Goal: Transaction & Acquisition: Purchase product/service

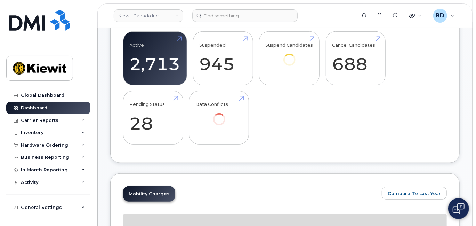
scroll to position [185, 0]
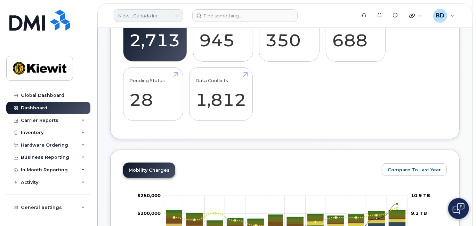
click at [143, 13] on link "Kiewit Canada Inc" at bounding box center [149, 15] width 70 height 13
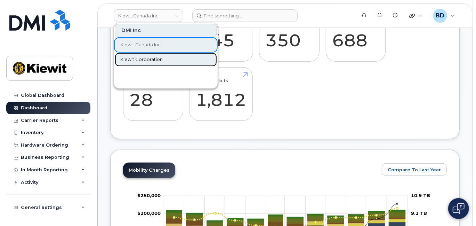
click at [147, 57] on span "Kiewit Corporation" at bounding box center [141, 59] width 42 height 7
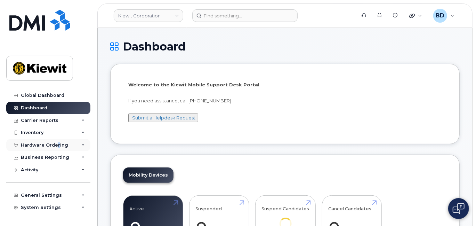
click at [57, 143] on div "Hardware Ordering" at bounding box center [44, 145] width 47 height 6
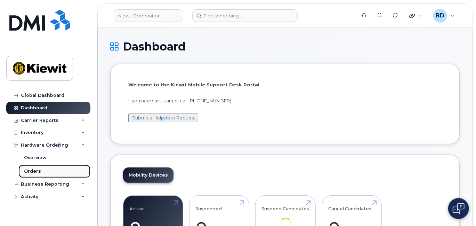
drag, startPoint x: 57, startPoint y: 143, endPoint x: 54, endPoint y: 172, distance: 29.4
click at [54, 172] on link "Orders" at bounding box center [54, 170] width 72 height 13
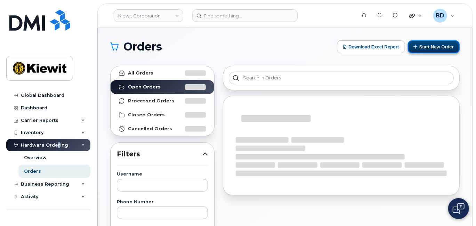
click at [434, 46] on button "Start New Order" at bounding box center [434, 46] width 52 height 13
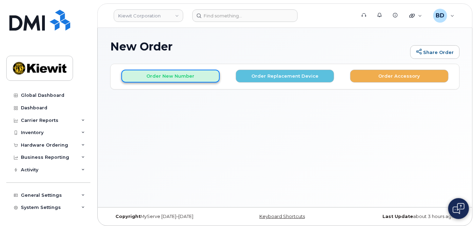
click at [147, 74] on button "Order New Number" at bounding box center [170, 76] width 98 height 13
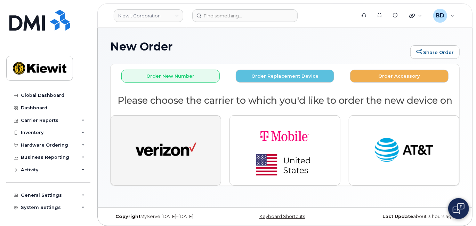
click at [171, 146] on img "button" at bounding box center [166, 150] width 61 height 31
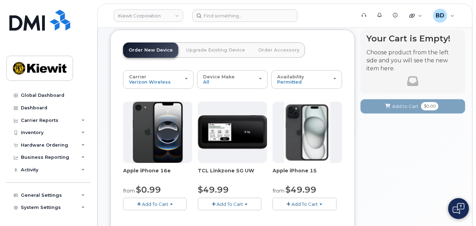
scroll to position [46, 0]
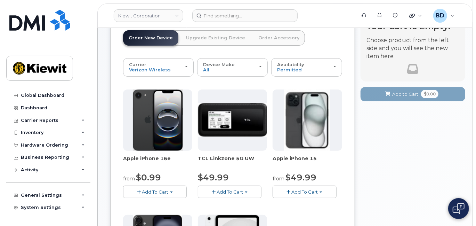
click at [160, 189] on span "Add To Cart" at bounding box center [155, 192] width 26 height 6
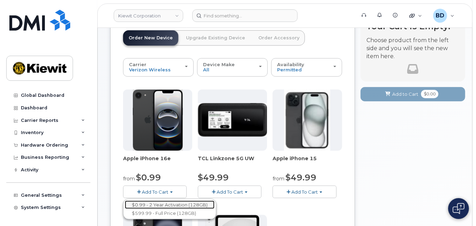
click at [172, 204] on link "$0.99 - 2 Year Activation (128GB)" at bounding box center [170, 204] width 90 height 9
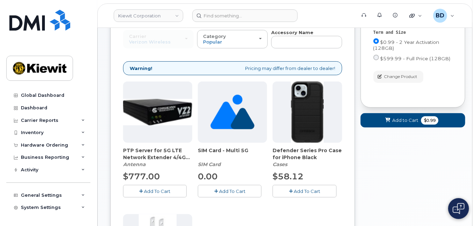
scroll to position [92, 0]
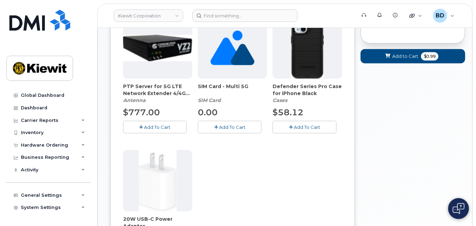
click at [296, 124] on span "Add To Cart" at bounding box center [307, 127] width 26 height 6
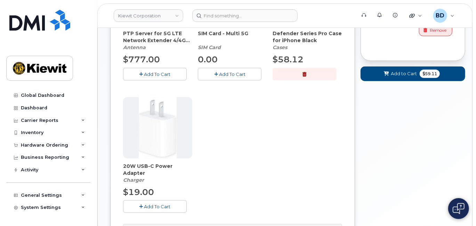
scroll to position [232, 0]
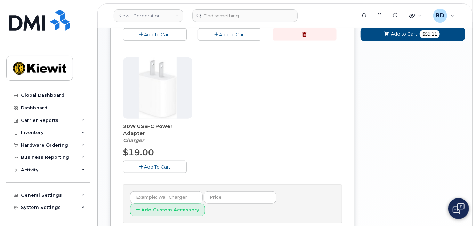
click at [154, 169] on button "Add To Cart" at bounding box center [155, 166] width 64 height 12
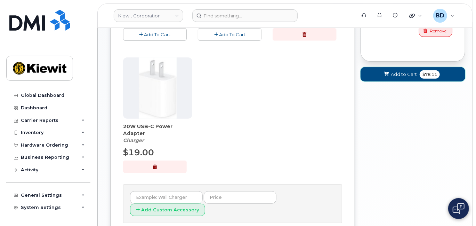
click at [404, 70] on button "Add to Cart $78.11" at bounding box center [413, 74] width 105 height 14
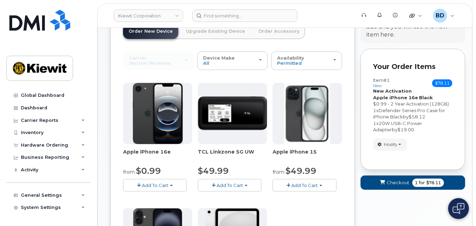
scroll to position [48, 0]
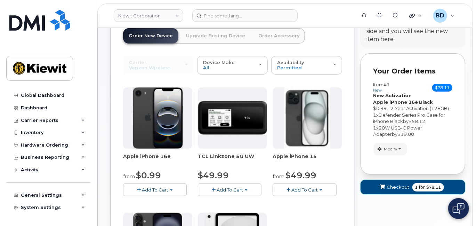
click at [402, 186] on span "Checkout" at bounding box center [398, 187] width 23 height 7
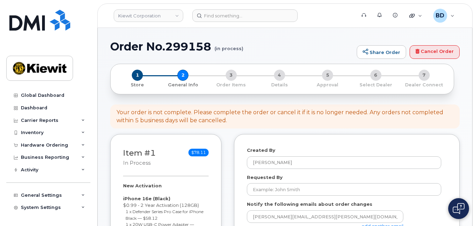
select select
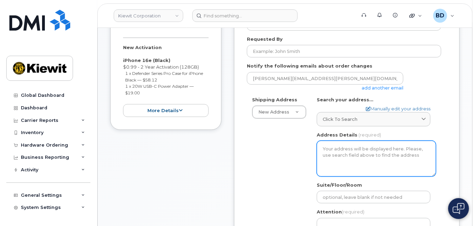
scroll to position [139, 0]
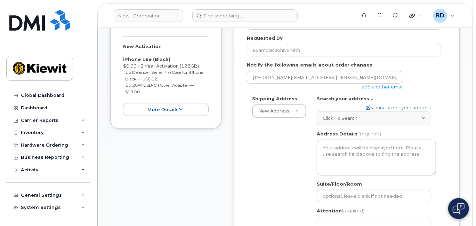
click at [376, 86] on link "add another email" at bounding box center [383, 87] width 42 height 6
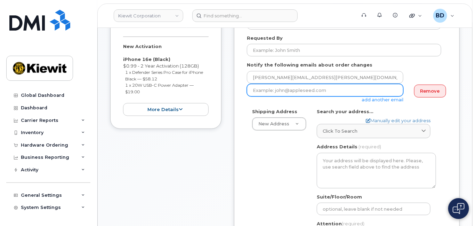
paste input "matt.gabriel@kiewit.com"
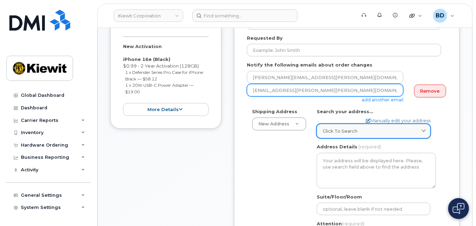
type input "matt.gabriel@kiewit.com"
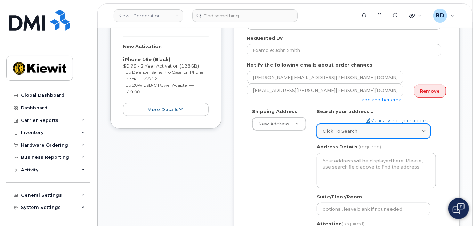
click at [330, 128] on span "Click to search" at bounding box center [340, 131] width 35 height 7
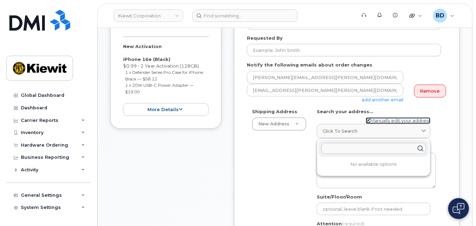
click at [383, 118] on link "Manually edit your address" at bounding box center [398, 120] width 65 height 7
select select
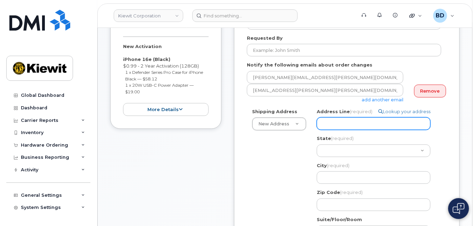
click at [325, 121] on input "Address Line (required)" at bounding box center [374, 123] width 114 height 13
paste input "8900 Renner Blvd"
select select
type input "8900 Renner Blvd"
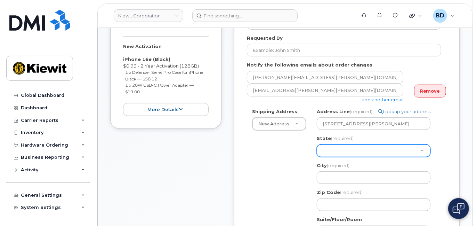
click at [343, 151] on select "Alabama Alaska American Samoa Arizona Arkansas California Colorado Connecticut …" at bounding box center [374, 150] width 114 height 13
select select "KS"
click at [317, 144] on select "Alabama Alaska American Samoa Arizona Arkansas California Colorado Connecticut …" at bounding box center [374, 150] width 114 height 13
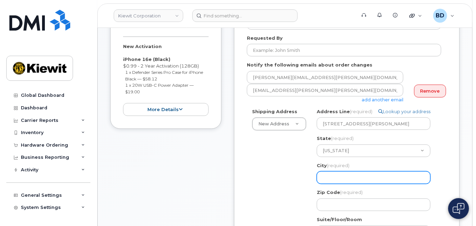
click at [335, 178] on input "City (required)" at bounding box center [374, 177] width 114 height 13
select select
type input "L"
select select
type input "Le"
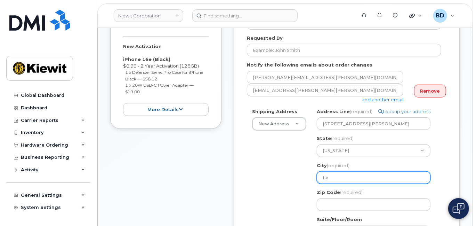
select select
type input "Len"
select select
type input "Lene"
select select
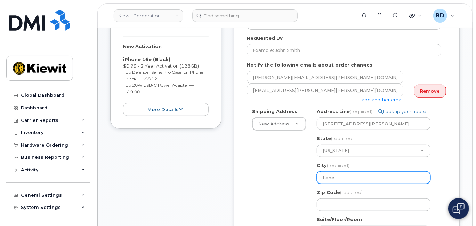
type input "Lenex"
select select
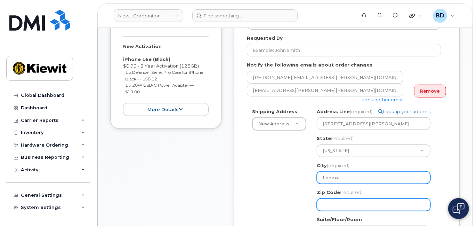
type input "Lenexa"
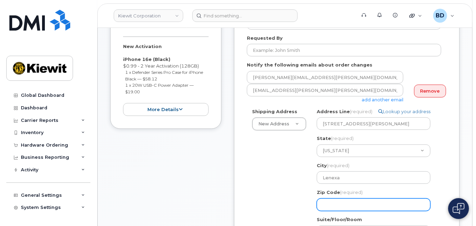
click at [342, 204] on input "Zip Code (required)" at bounding box center [374, 204] width 114 height 13
select select
type input "6"
select select
type input "66"
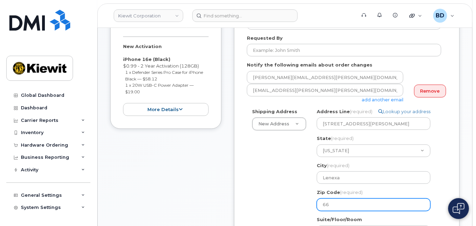
select select
type input "662"
select select
type input "6621"
select select
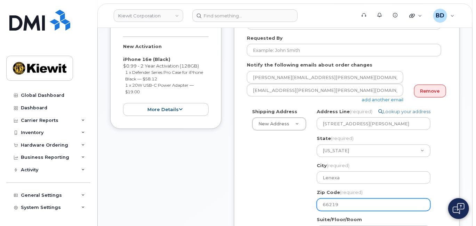
type input "66219"
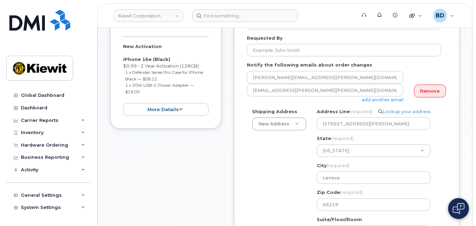
click at [255, 182] on div "Shipping Address New Address New Address 10055 Trainstation Circle 11501 42nd S…" at bounding box center [344, 202] width 194 height 189
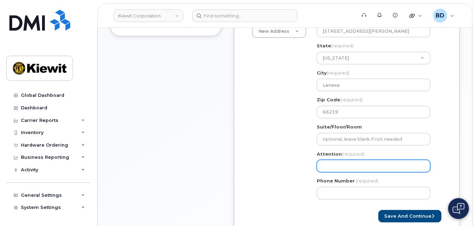
drag, startPoint x: 322, startPoint y: 167, endPoint x: 322, endPoint y: 158, distance: 9.0
click at [322, 162] on input "Attention (required)" at bounding box center [374, 166] width 114 height 13
select select
type input "Z"
select select
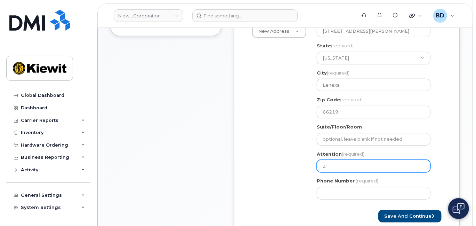
type input "Za"
select select
type input "Zac"
select select
type input "Zach"
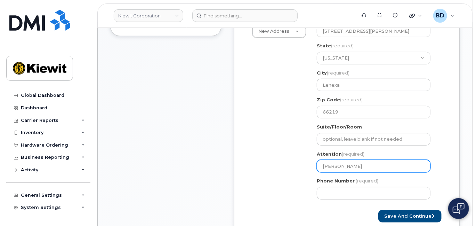
select select
type input "Zach H"
select select
type input "Zach Hu"
select select
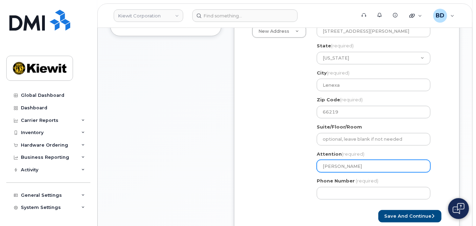
type input "Zach Hut"
select select
type input "Zach Hutt"
select select
type input "Zach Hutto"
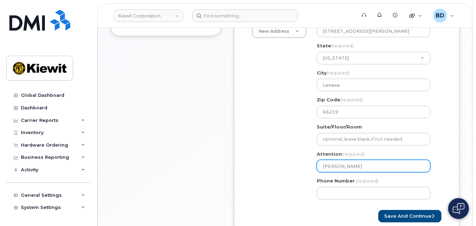
select select
type input "Zach Hutton"
select select
type input "Zach Hutto"
select select
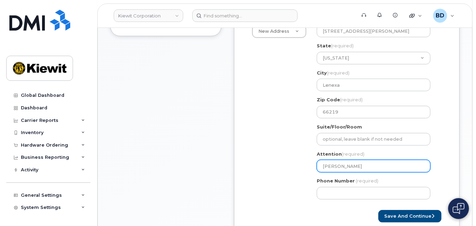
type input "Zach Hutt"
select select
type input "Zach Hut"
select select
type input "Zach Hu"
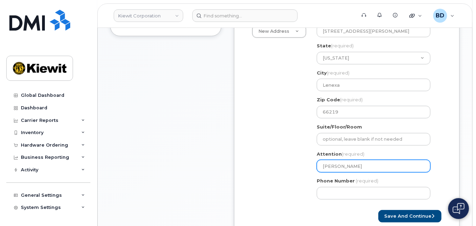
select select
type input "Zach H"
select select
type input "Zach"
select select
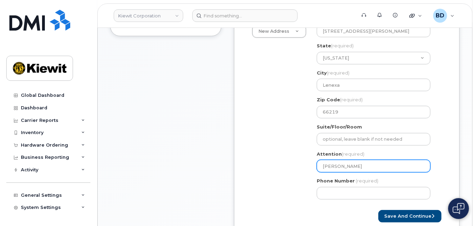
type input "Zac"
select select
type input "Zack"
select select
type input "Zack h"
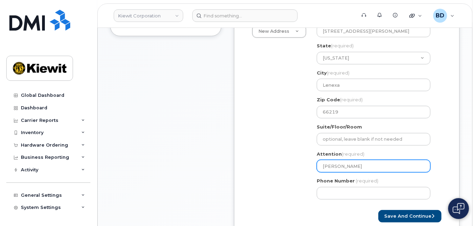
select select
type input "Zack hu"
select select
type input "Zack h"
select select
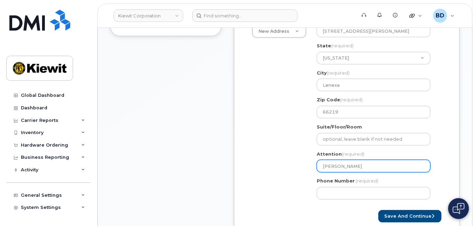
type input "Zack"
select select
type input "Zack H"
select select
type input "Zack Hu"
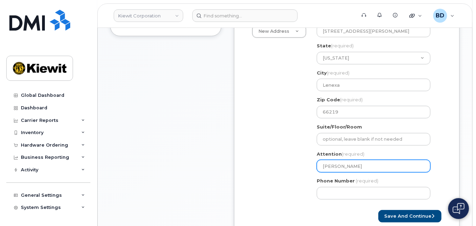
select select
type input "Zack Hut"
select select
type input "Zack Hutt"
select select
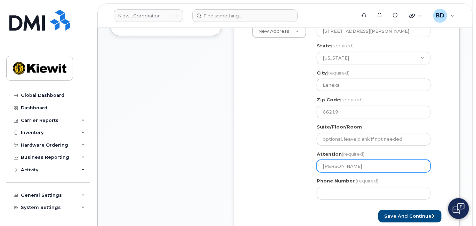
type input "Zack Hutto"
select select
type input "Zack Hutton"
select select
type input "Zack Hutton/"
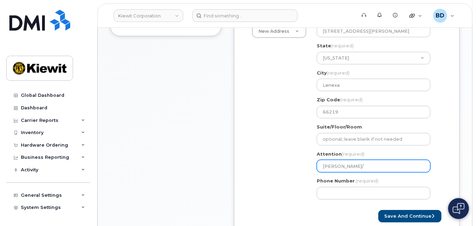
select select
type input "Zack Hutton/A"
select select
type input "Zack Hutton/Ak"
select select
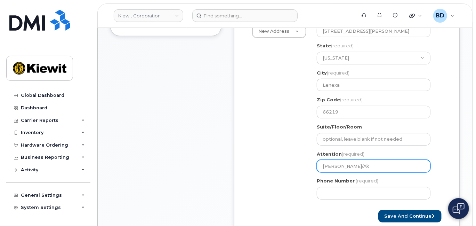
type input "Zack Hutton/Aka"
select select
type input "Zack Hutton/Akas"
select select
type input "Zack Hutton/Akash"
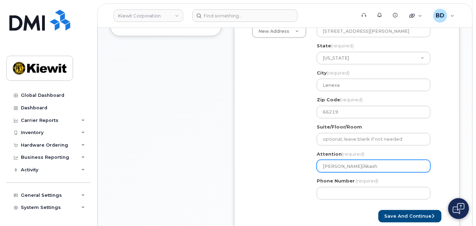
select select
type input "Zack Hutton/Akash K"
select select
type input "Zack Hutton/Akash Ko"
select select
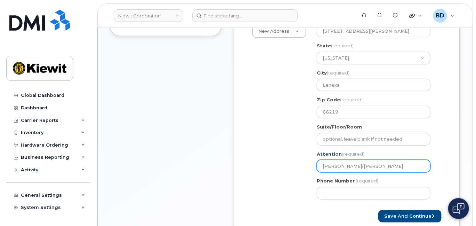
type input "Zack Hutton/Akash Koy"
select select
type input "Zack Hutton/Akash Koya"
select select
type input "Zack Hutton/Akash Koyat"
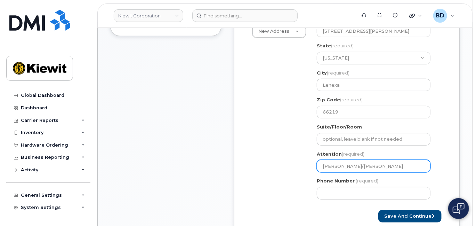
select select
drag, startPoint x: 351, startPoint y: 166, endPoint x: 385, endPoint y: 167, distance: 33.7
click at [385, 167] on input "Zack Hutton/Akash Koyate" at bounding box center [374, 166] width 114 height 13
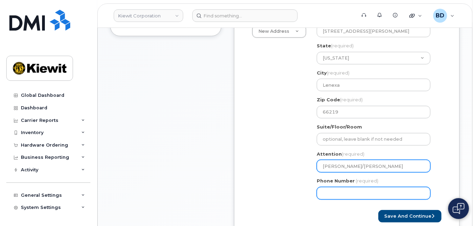
type input "Zack Hutton/Akash Koyate"
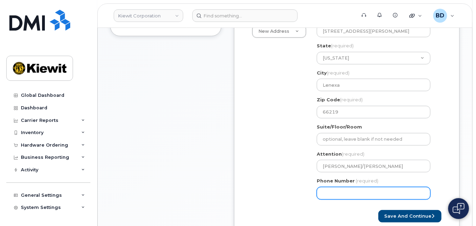
click at [347, 191] on input "Phone Number" at bounding box center [374, 193] width 114 height 13
type input "8777727707"
select select
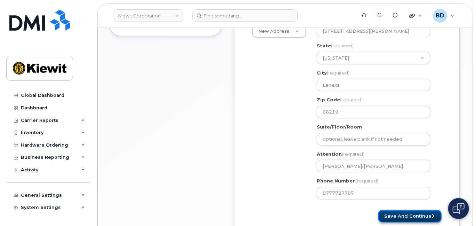
click at [414, 213] on button "Save and Continue" at bounding box center [409, 216] width 63 height 13
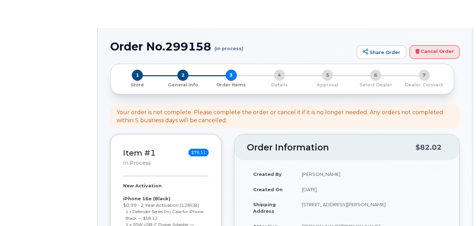
select select
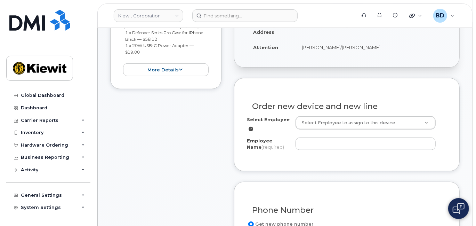
scroll to position [185, 0]
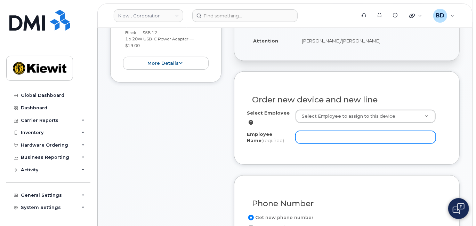
click at [313, 138] on input "Employee Name (required)" at bounding box center [366, 137] width 140 height 13
paste input "/[PERSON_NAME]"
click at [302, 136] on input "/Akash Koyate" at bounding box center [366, 137] width 140 height 13
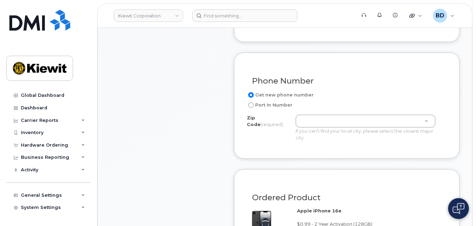
scroll to position [324, 0]
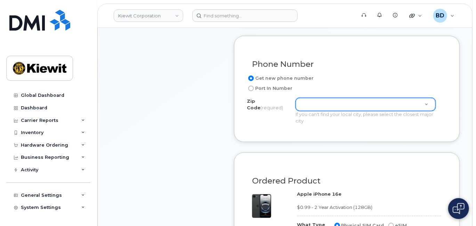
type input "[PERSON_NAME]"
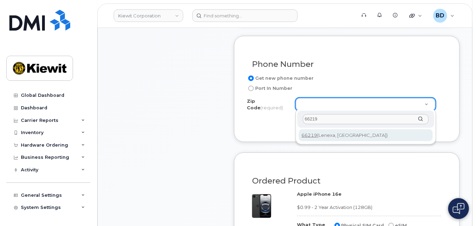
scroll to position [417, 0]
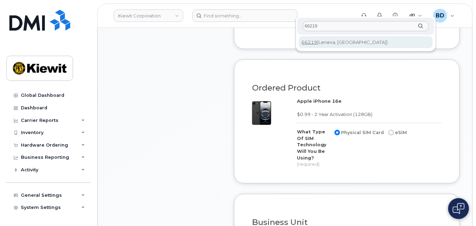
type input "66219"
type input "66219 (Lenexa, KS)"
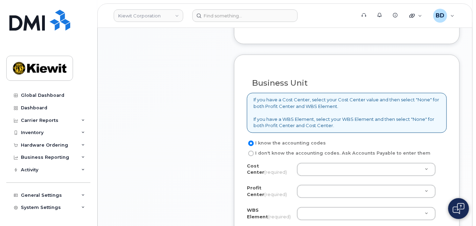
scroll to position [602, 0]
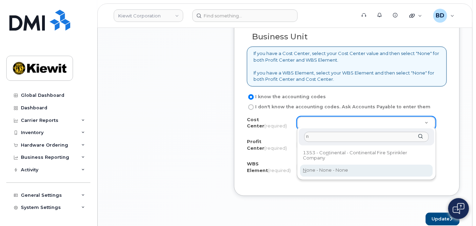
type input "n"
type input "None"
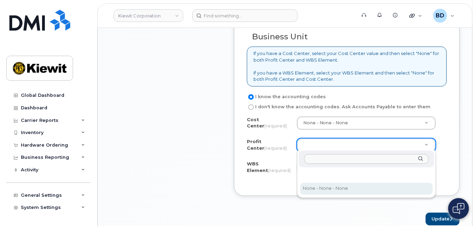
select select "None"
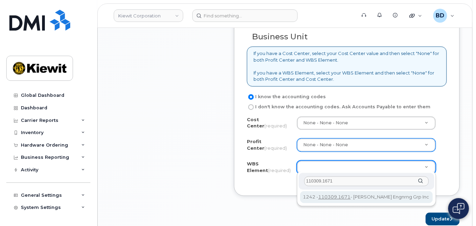
type input "110309.1671"
drag, startPoint x: 334, startPoint y: 194, endPoint x: 369, endPoint y: 195, distance: 35.5
type input "110309.1671"
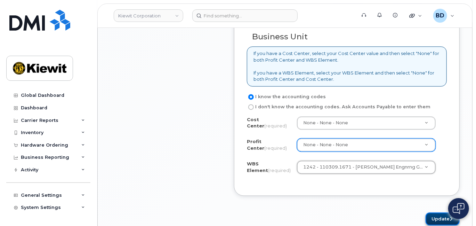
click at [442, 217] on button "Update" at bounding box center [443, 218] width 34 height 13
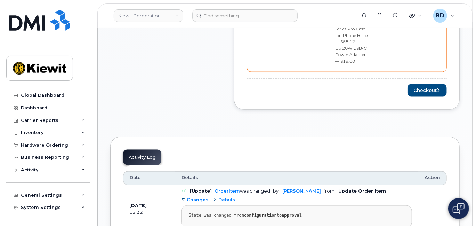
scroll to position [371, 0]
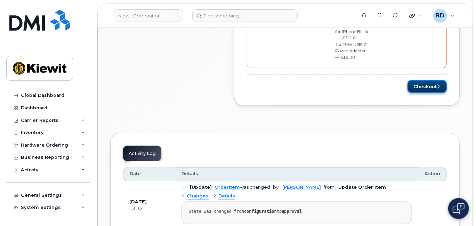
click at [427, 80] on button "Checkout" at bounding box center [426, 86] width 39 height 13
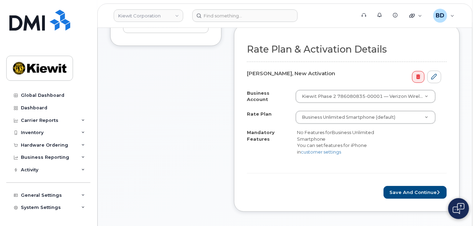
scroll to position [185, 0]
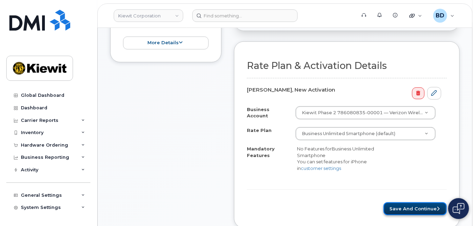
click at [411, 205] on button "Save and Continue" at bounding box center [414, 208] width 63 height 13
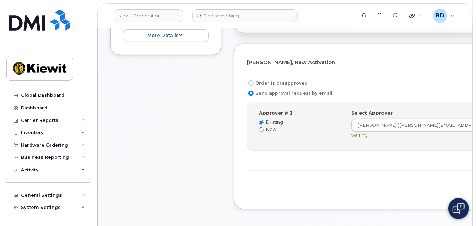
scroll to position [185, 0]
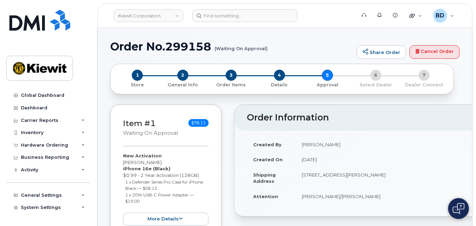
click at [195, 44] on h1 "Order No.299158 (Waiting On Approval)" at bounding box center [231, 46] width 243 height 12
copy h1 "299158"
click at [76, 146] on div "Hardware Ordering" at bounding box center [48, 145] width 84 height 13
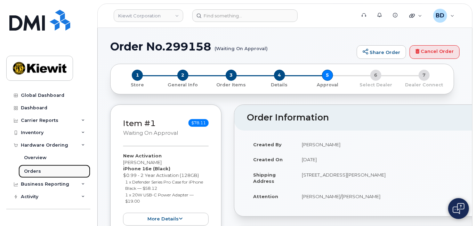
click at [58, 171] on link "Orders" at bounding box center [54, 170] width 72 height 13
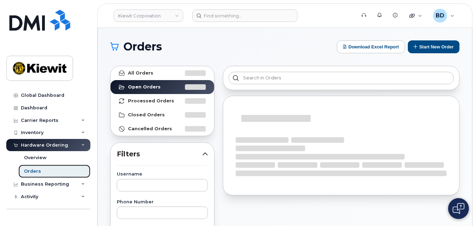
scroll to position [139, 0]
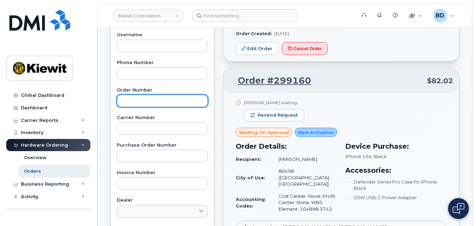
click at [132, 100] on input "text" at bounding box center [162, 101] width 91 height 13
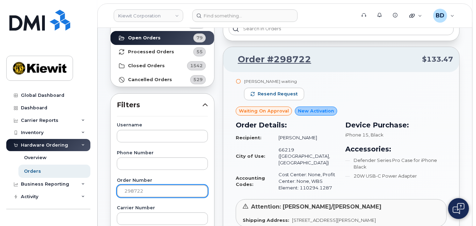
scroll to position [0, 0]
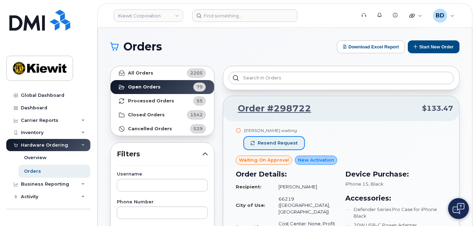
click at [272, 141] on span "Resend request" at bounding box center [278, 143] width 40 height 6
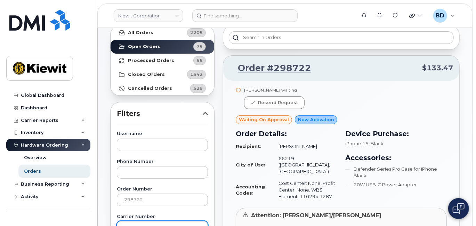
scroll to position [92, 0]
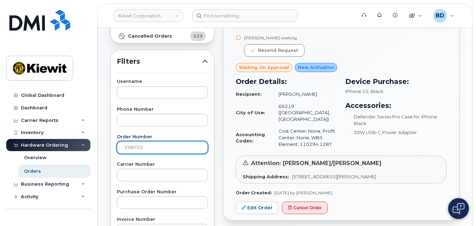
drag, startPoint x: 148, startPoint y: 145, endPoint x: 76, endPoint y: 148, distance: 72.4
click at [98, 148] on div "[PERSON_NAME] Corporation Support Alerts Knowledge Base Quicklinks Suspend / Ca…" at bounding box center [285, 200] width 374 height 531
type input "298724"
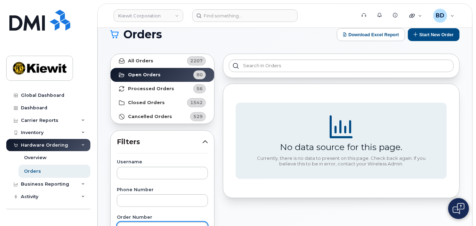
scroll to position [0, 0]
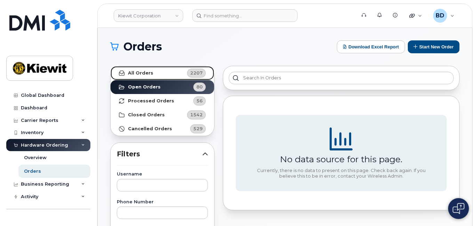
click at [144, 70] on strong "All Orders" at bounding box center [140, 73] width 25 height 6
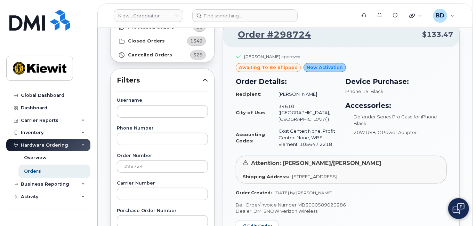
scroll to position [139, 0]
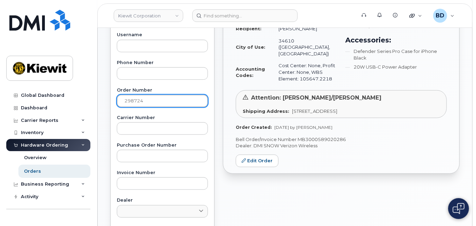
drag, startPoint x: 154, startPoint y: 99, endPoint x: 9, endPoint y: 93, distance: 144.7
click at [98, 98] on div "[PERSON_NAME] Corporation Support Alerts Knowledge Base Quicklinks Suspend / Ca…" at bounding box center [285, 154] width 374 height 531
click at [148, 101] on input "298724" at bounding box center [162, 101] width 91 height 13
type input "298793"
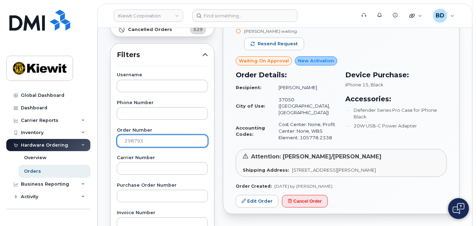
scroll to position [0, 0]
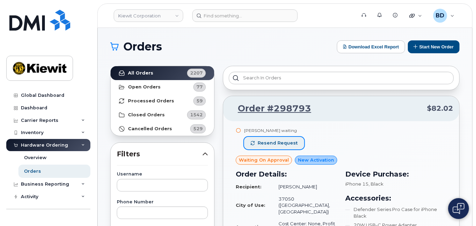
click at [261, 140] on span "Resend request" at bounding box center [278, 143] width 40 height 6
drag, startPoint x: 293, startPoint y: 184, endPoint x: 320, endPoint y: 184, distance: 27.1
click at [320, 184] on td "Jasmine Hentz" at bounding box center [305, 186] width 65 height 12
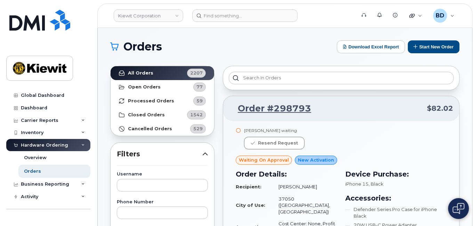
drag, startPoint x: 280, startPoint y: 186, endPoint x: 322, endPoint y: 185, distance: 42.1
click at [322, 185] on td "Jasmine Hentz" at bounding box center [305, 186] width 65 height 12
drag, startPoint x: 316, startPoint y: 185, endPoint x: 280, endPoint y: 186, distance: 36.5
click at [280, 186] on td "Jasmine Hentz" at bounding box center [305, 186] width 65 height 12
copy td "Jasmine Hentz"
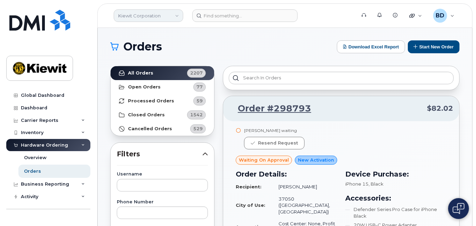
click at [140, 9] on link "Kiewit Corporation" at bounding box center [149, 15] width 70 height 13
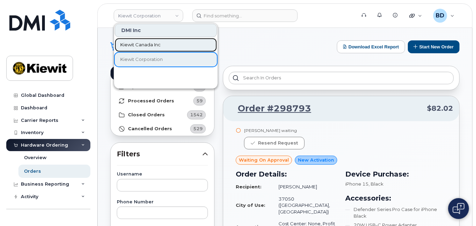
click at [141, 44] on span "Kiewit Canada Inc" at bounding box center [140, 44] width 40 height 7
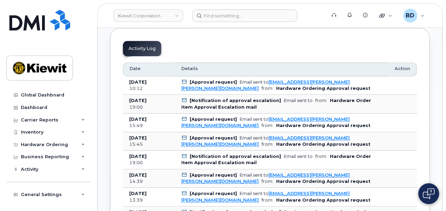
scroll to position [348, 0]
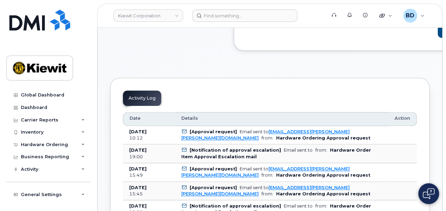
click at [102, 22] on header "Kiewit Corporation Support Alerts Knowledge Base Quicklinks Suspend / Cancel De…" at bounding box center [270, 15] width 346 height 24
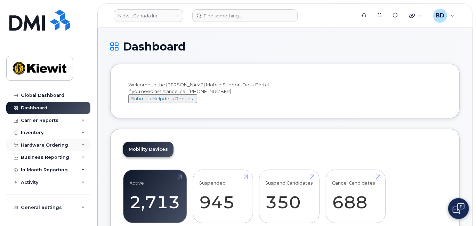
click at [60, 147] on div "Hardware Ordering" at bounding box center [48, 145] width 84 height 13
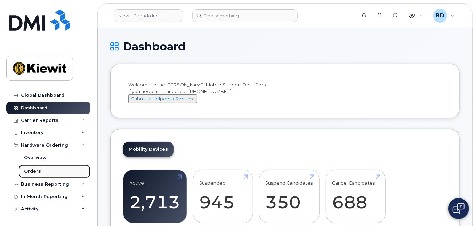
click at [53, 171] on link "Orders" at bounding box center [54, 170] width 72 height 13
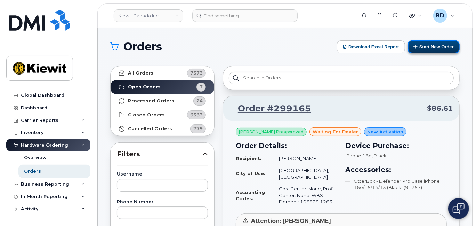
click at [432, 46] on button "Start New Order" at bounding box center [434, 46] width 52 height 13
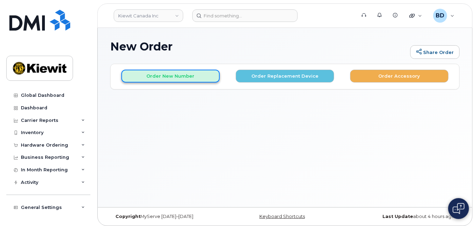
click at [156, 75] on button "Order New Number" at bounding box center [170, 76] width 98 height 13
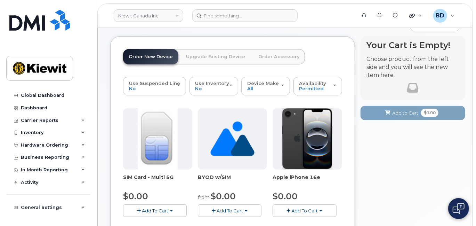
scroll to position [46, 0]
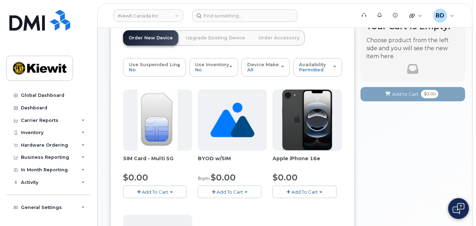
click at [308, 189] on span "Add To Cart" at bounding box center [304, 192] width 26 height 6
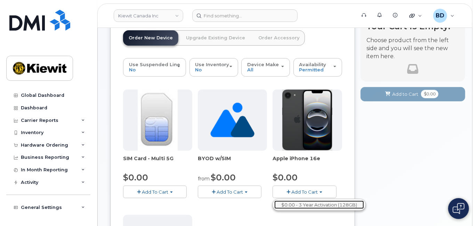
click at [306, 204] on link "$0.00 - 3 Year Activation (128GB)" at bounding box center [319, 204] width 90 height 9
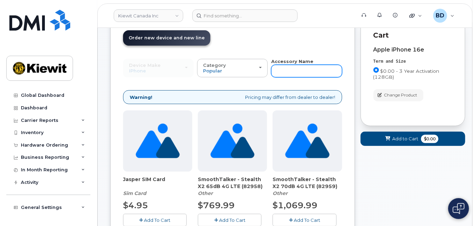
click at [309, 70] on input "text" at bounding box center [306, 71] width 71 height 13
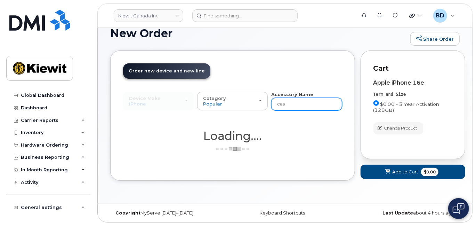
scroll to position [13, 0]
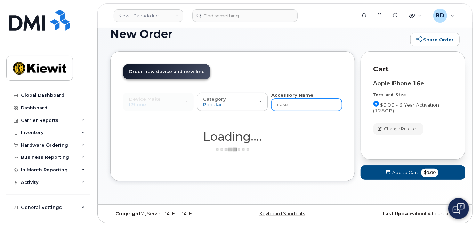
type input "case"
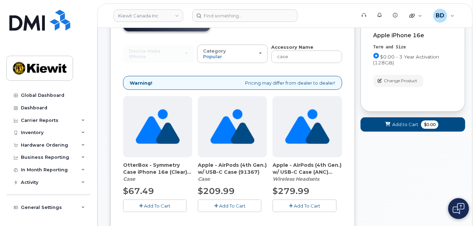
scroll to position [105, 0]
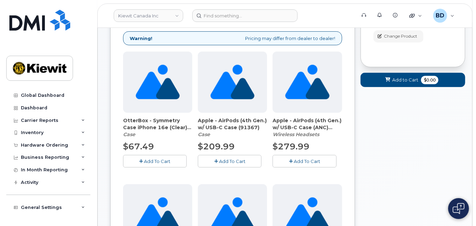
click at [156, 162] on span "Add To Cart" at bounding box center [157, 161] width 26 height 6
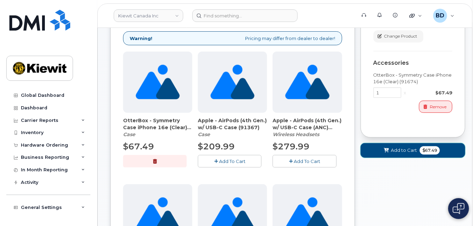
click at [391, 147] on span "Add to Cart" at bounding box center [404, 150] width 26 height 7
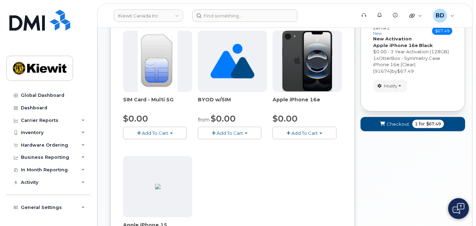
scroll to position [234, 0]
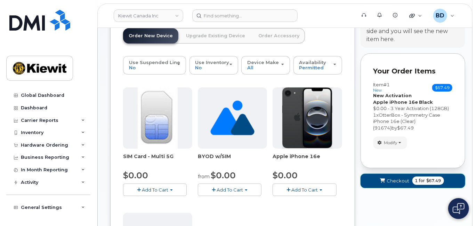
click at [402, 184] on button "Checkout 1 for $67.49" at bounding box center [413, 180] width 105 height 14
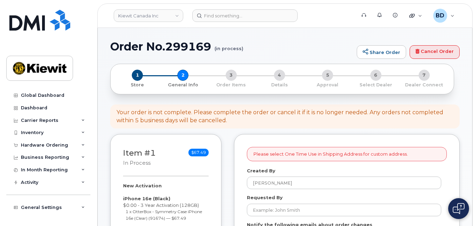
select select
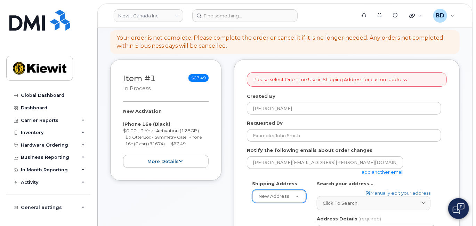
scroll to position [92, 0]
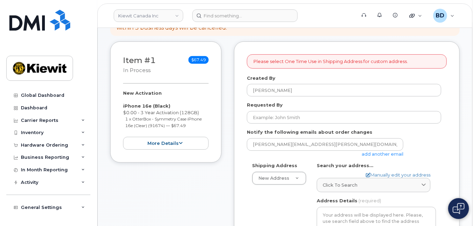
click at [388, 152] on link "add another email" at bounding box center [383, 154] width 42 height 6
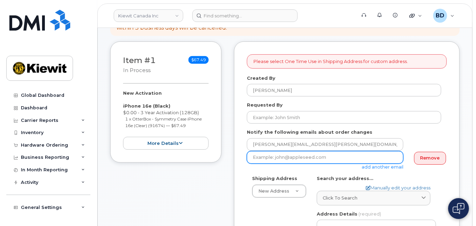
click at [289, 160] on input "email" at bounding box center [325, 157] width 156 height 13
click at [288, 158] on input "email" at bounding box center [325, 157] width 156 height 13
paste input "mary.stein@kiewit.com"
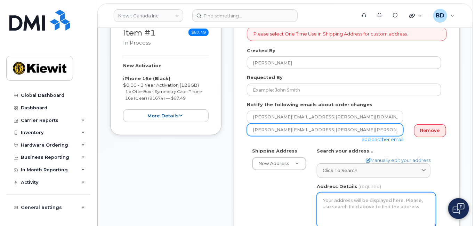
scroll to position [139, 0]
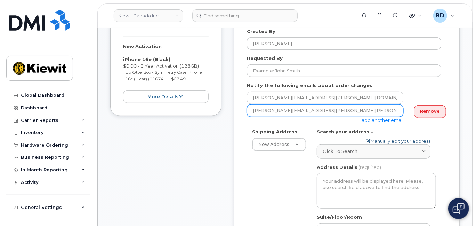
type input "mary.stein@kiewit.com"
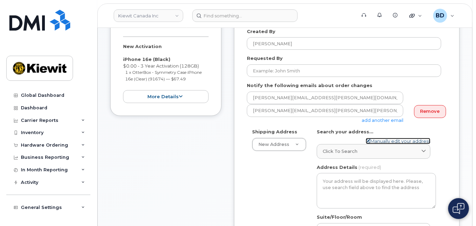
click at [382, 139] on link "Manually edit your address" at bounding box center [398, 141] width 65 height 7
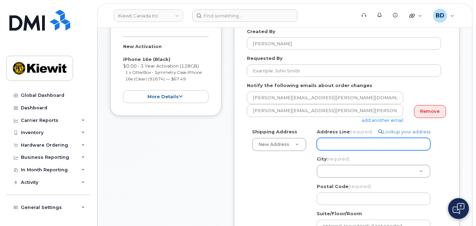
click at [342, 139] on input "Address Line (required)" at bounding box center [374, 144] width 114 height 13
paste input "10333 Southport Road S.W"
select select
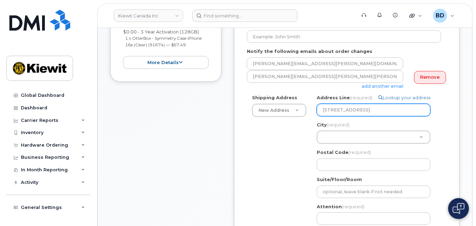
scroll to position [185, 0]
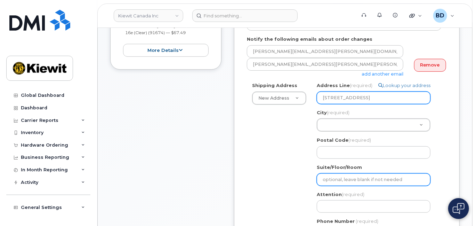
type input "10333 Southport Road S.W"
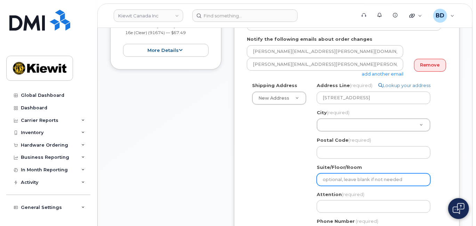
click at [333, 180] on input "Suite/Floor/Room" at bounding box center [374, 179] width 114 height 13
type input "Suite 200"
select select
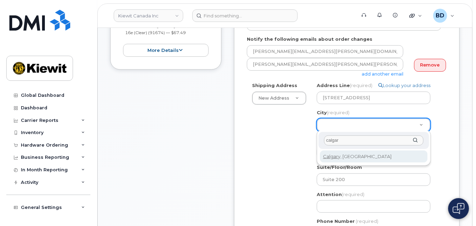
type input "calgar"
select select
type input "88"
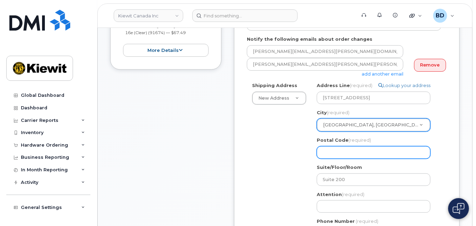
click at [327, 147] on input "Postal Code (required)" at bounding box center [374, 152] width 114 height 13
paste input "T2W 3X6"
select select
type input "T2W 3X6"
click at [334, 151] on input "T2W 3X6" at bounding box center [374, 152] width 114 height 13
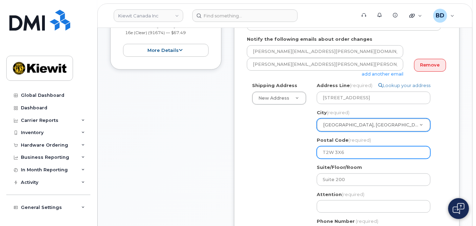
select select
type input "T2W3X6"
click at [305, 147] on div "Shipping Address New Address New Address 200 10333 Southport Road SW 200 10333 …" at bounding box center [344, 163] width 194 height 162
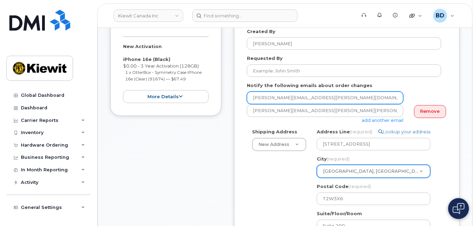
scroll to position [92, 0]
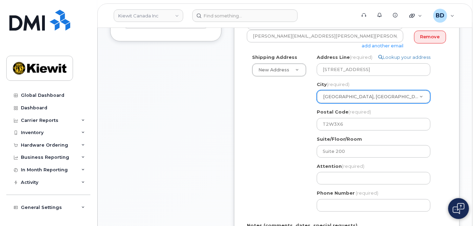
scroll to position [232, 0]
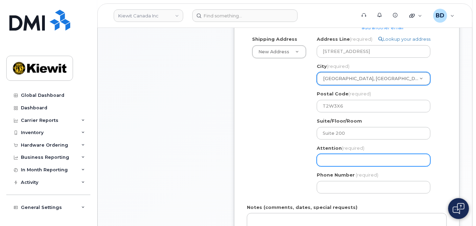
drag, startPoint x: 333, startPoint y: 158, endPoint x: 329, endPoint y: 159, distance: 3.9
click at [332, 158] on input "Attention (required)" at bounding box center [374, 160] width 114 height 13
select select
type input "C"
select select
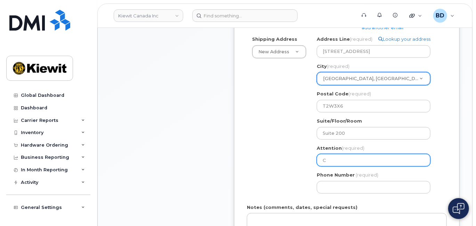
type input "Ch"
select select
type input "Cha"
select select
type input "Chad"
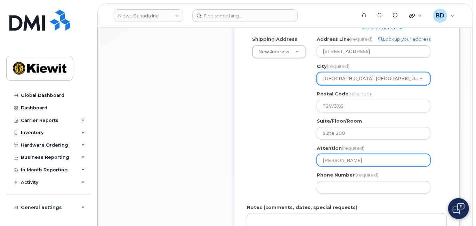
select select
type input "Chad B"
select select
type input "Chad Be"
select select
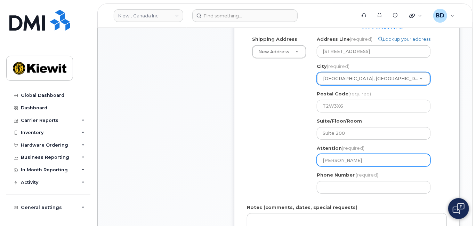
type input "Chad Bem"
select select
type input "Chad Bemi"
select select
type input "Chad Bemis"
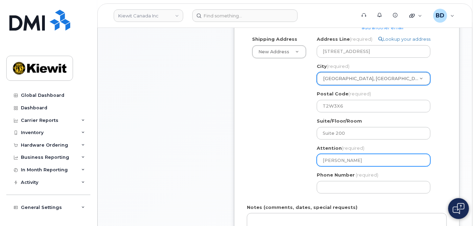
select select
type input "Chad Bemis/"
select select
type input "Chad Bemis/I"
select select
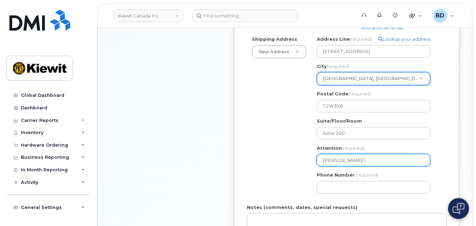
type input "Chad Bemis/In"
select select
type input "Chad Bemis/Ind"
select select
type input "Chad Bemis/Indr"
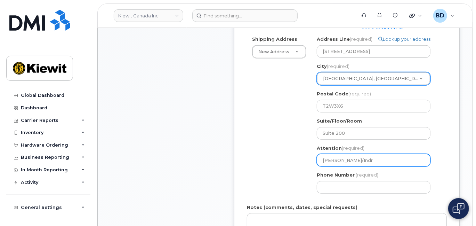
select select
type input "Chad Bemis/Indra"
select select
type input "Chad Bemis/Indra S"
select select
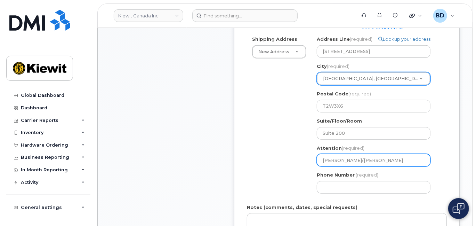
type input "Chad Bemis/Indra Sa"
select select
type input "Chad Bemis/Indra Sar"
select select
type input "Chad Bemis/Indra Sarw"
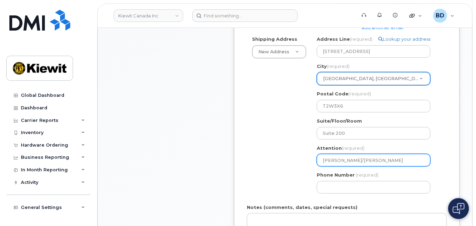
select select
type input "Chad Bemis/Indra Sarwi"
select select
type input "Chad Bemis/Indra Sarwin"
select select
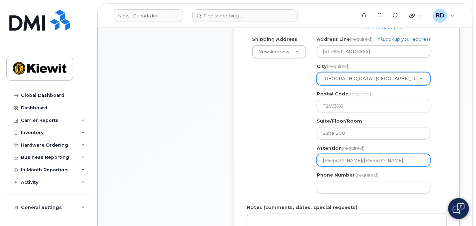
type input "Chad Bemis/Indra Sarwina"
select select
type input "Chad Bemis/Indra Sarwinat"
select select
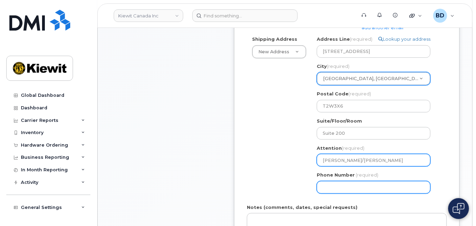
type input "Chad Bemis/Indra Sarwinata"
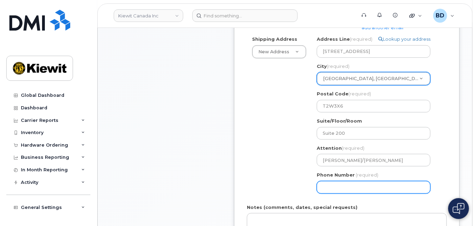
click at [333, 186] on input "Phone Number" at bounding box center [374, 187] width 114 height 13
type input "8777727707"
select select
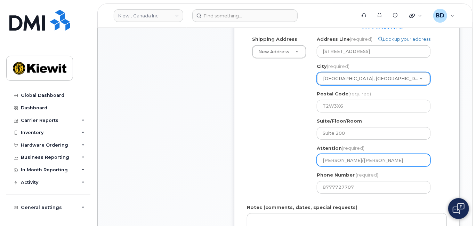
drag, startPoint x: 365, startPoint y: 160, endPoint x: 418, endPoint y: 160, distance: 52.8
click at [418, 160] on input "Chad Bemis/Indra Sarwinata" at bounding box center [374, 160] width 114 height 13
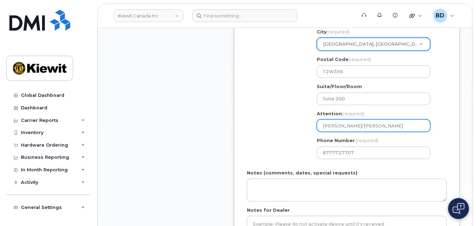
scroll to position [278, 0]
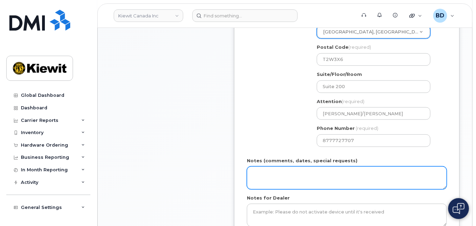
click at [259, 181] on textarea "Notes (comments, dates, special requests)" at bounding box center [347, 177] width 200 height 23
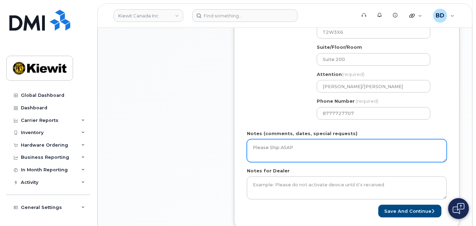
scroll to position [324, 0]
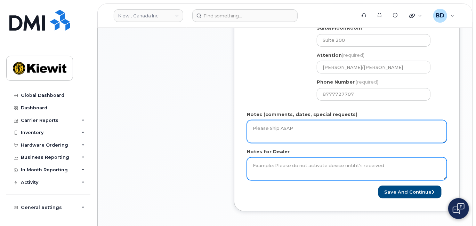
type textarea "Please Ship ASAP"
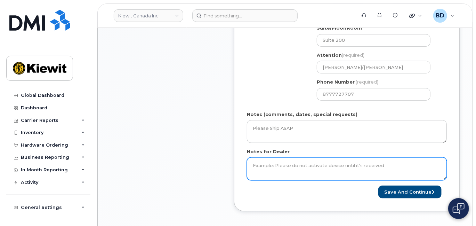
click at [265, 168] on textarea "Notes for Dealer" at bounding box center [347, 168] width 200 height 23
type textarea "Please Ship ASAP"
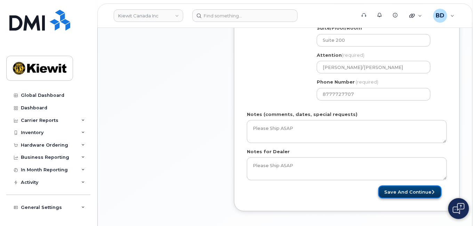
click at [418, 187] on button "Save and Continue" at bounding box center [409, 191] width 63 height 13
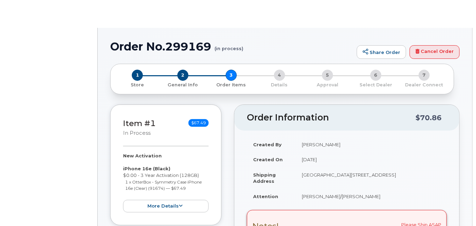
radio input "true"
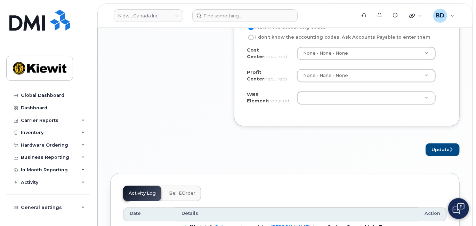
scroll to position [695, 0]
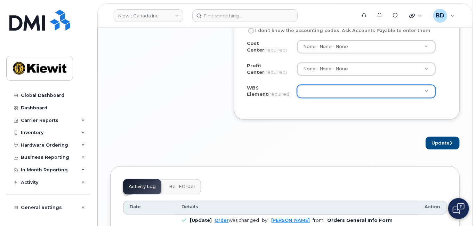
paste input "110235.1830"
type input "110235.1830"
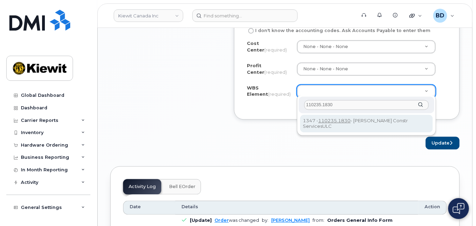
type input "110235.1830"
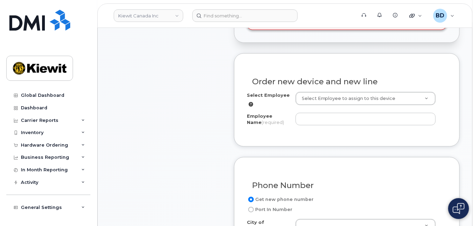
scroll to position [232, 0]
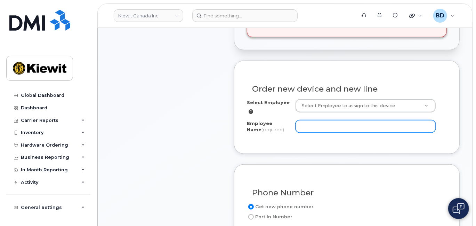
click at [303, 127] on input "Employee Name (required)" at bounding box center [366, 126] width 140 height 13
drag, startPoint x: 310, startPoint y: 127, endPoint x: 254, endPoint y: 125, distance: 56.3
click at [254, 125] on div "Employee Name (required) v" at bounding box center [347, 128] width 200 height 16
paste input "[PERSON_NAME]"
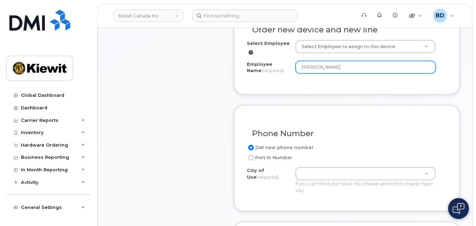
scroll to position [371, 0]
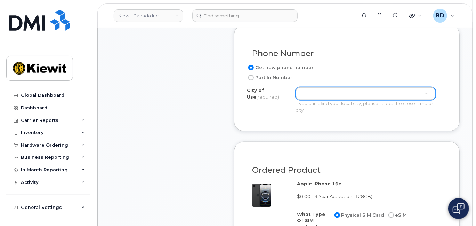
type input "[PERSON_NAME]"
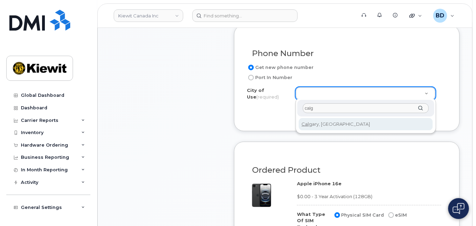
type input "calg"
type input "88"
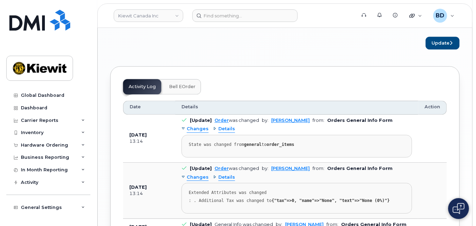
scroll to position [695, 0]
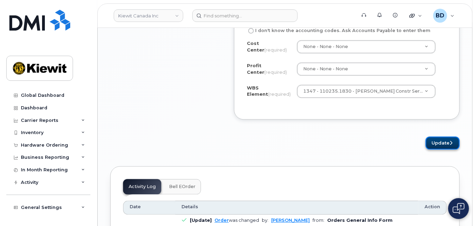
click at [440, 140] on button "Update" at bounding box center [443, 142] width 34 height 13
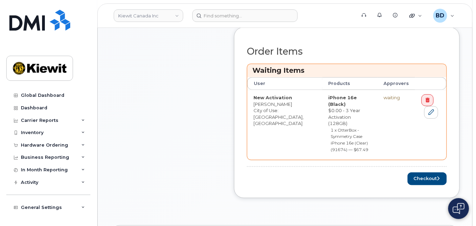
scroll to position [417, 0]
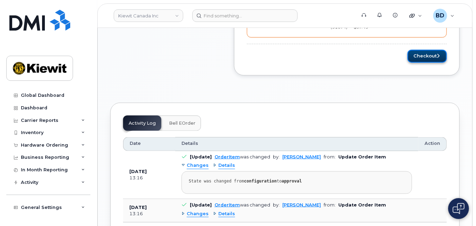
click at [423, 50] on button "Checkout" at bounding box center [426, 56] width 39 height 13
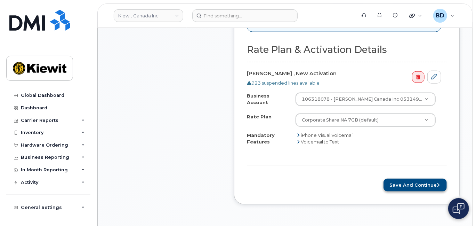
scroll to position [319, 0]
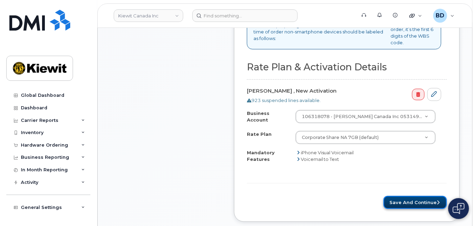
click at [413, 201] on button "Save and Continue" at bounding box center [414, 202] width 63 height 13
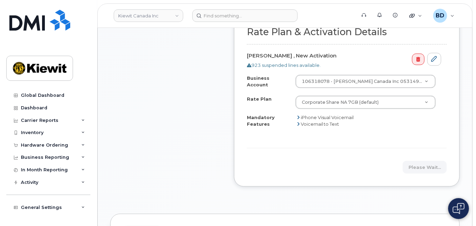
scroll to position [412, 0]
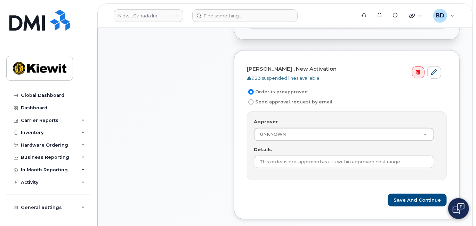
scroll to position [232, 0]
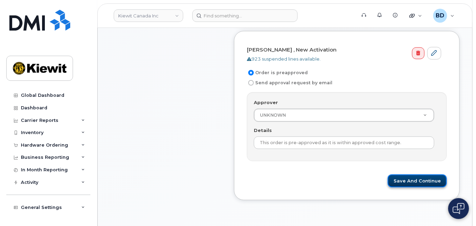
click at [415, 179] on button "Save and Continue" at bounding box center [417, 180] width 59 height 13
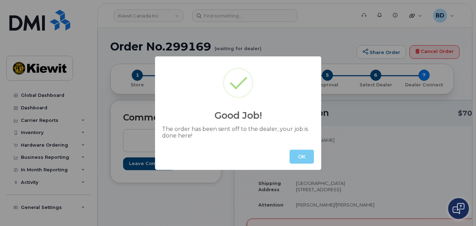
click at [298, 155] on button "OK" at bounding box center [302, 156] width 24 height 14
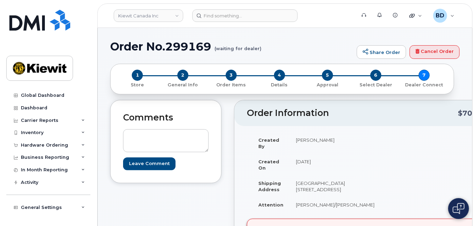
click at [178, 43] on h1 "Order No.299169 (waiting for dealer)" at bounding box center [231, 46] width 243 height 12
copy h1 "299169"
click at [138, 12] on link "Kiewit Canada Inc" at bounding box center [149, 15] width 70 height 13
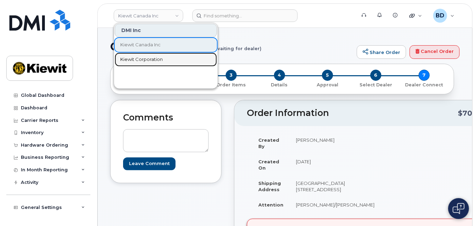
click at [145, 59] on span "Kiewit Corporation" at bounding box center [141, 59] width 42 height 7
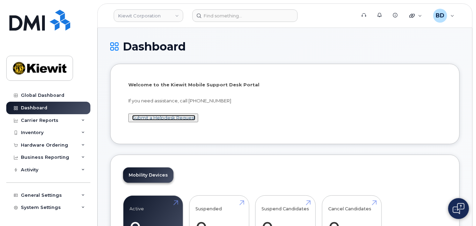
click at [168, 117] on link "Submit a Helpdesk Request" at bounding box center [163, 118] width 63 height 6
click at [61, 144] on div "Hardware Ordering" at bounding box center [44, 145] width 47 height 6
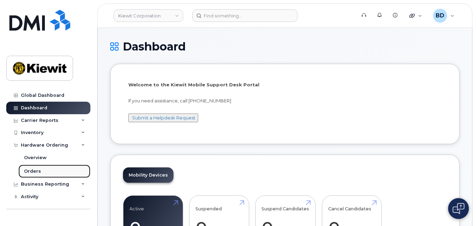
drag, startPoint x: 47, startPoint y: 171, endPoint x: 58, endPoint y: 164, distance: 13.7
click at [46, 171] on link "Orders" at bounding box center [54, 170] width 72 height 13
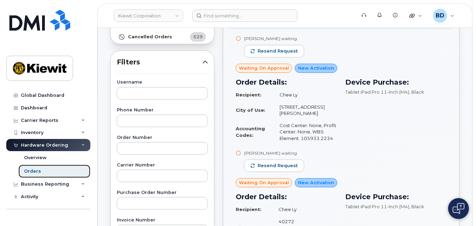
scroll to position [92, 0]
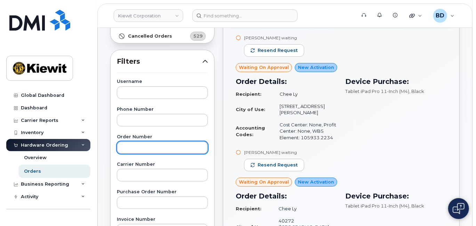
click at [134, 143] on input "text" at bounding box center [162, 147] width 91 height 13
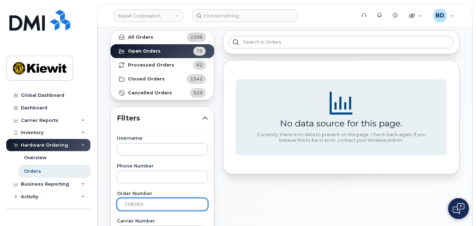
scroll to position [0, 0]
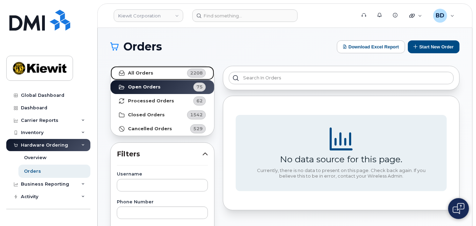
click at [135, 73] on strong "All Orders" at bounding box center [140, 73] width 25 height 6
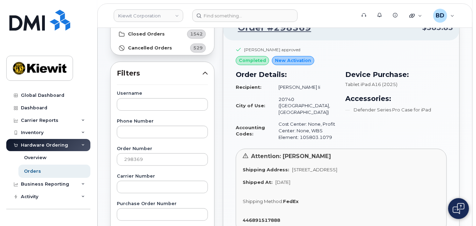
scroll to position [92, 0]
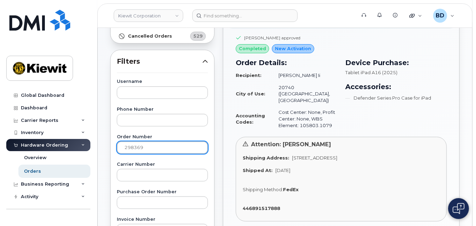
drag, startPoint x: 146, startPoint y: 148, endPoint x: 66, endPoint y: 147, distance: 80.0
click at [98, 147] on div "Kiewit Corporation Support Alerts Knowledge Base Quicklinks Suspend / Cancel De…" at bounding box center [285, 200] width 374 height 531
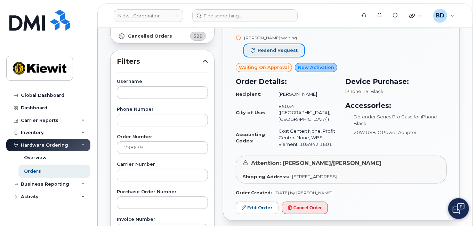
click at [263, 48] on span "Resend request" at bounding box center [278, 50] width 40 height 6
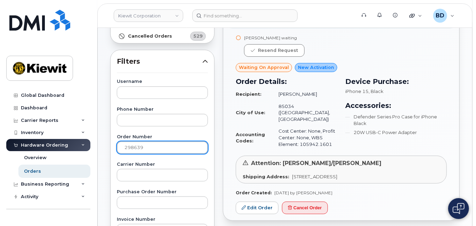
drag, startPoint x: 148, startPoint y: 146, endPoint x: 51, endPoint y: 139, distance: 98.0
click at [98, 144] on div "Kiewit Corporation Support Alerts Knowledge Base Quicklinks Suspend / Cancel De…" at bounding box center [285, 200] width 374 height 531
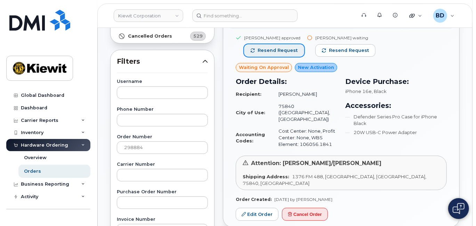
click at [281, 47] on span "Resend request" at bounding box center [278, 50] width 40 height 6
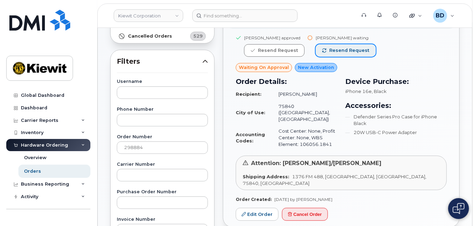
click at [340, 50] on span "Resend request" at bounding box center [349, 50] width 40 height 6
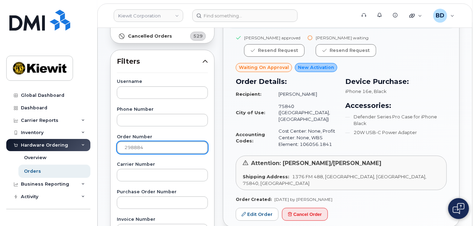
drag, startPoint x: 155, startPoint y: 147, endPoint x: 66, endPoint y: 145, distance: 88.7
click at [98, 144] on div "Kiewit Corporation Support Alerts Knowledge Base Quicklinks Suspend / Cancel De…" at bounding box center [285, 200] width 374 height 531
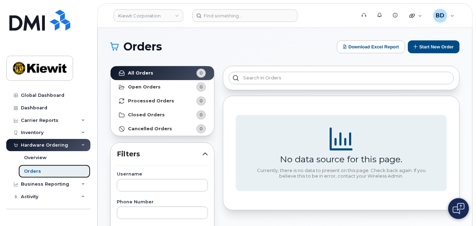
click at [39, 171] on div "Orders" at bounding box center [32, 171] width 17 height 6
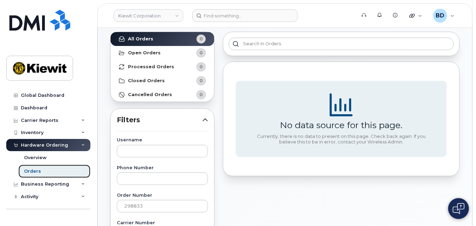
scroll to position [46, 0]
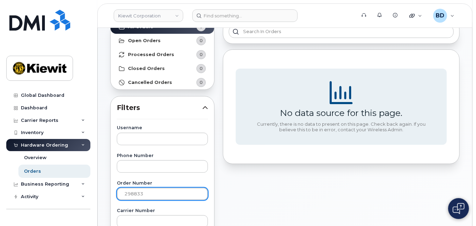
drag, startPoint x: 147, startPoint y: 193, endPoint x: 105, endPoint y: 192, distance: 41.7
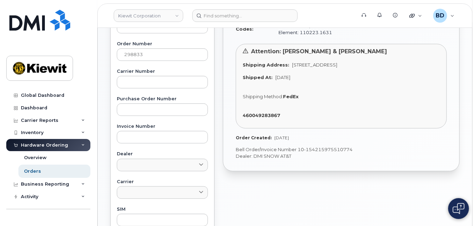
scroll to position [139, 0]
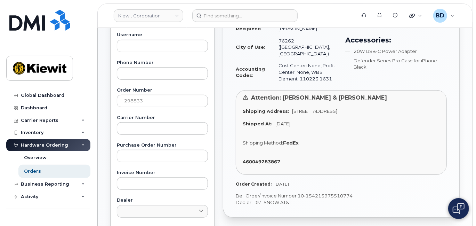
click at [311, 139] on div "Shipping Method: FedEx" at bounding box center [341, 142] width 197 height 7
drag, startPoint x: 242, startPoint y: 148, endPoint x: 250, endPoint y: 148, distance: 7.3
click at [250, 159] on strong "460049283867" at bounding box center [262, 162] width 38 height 6
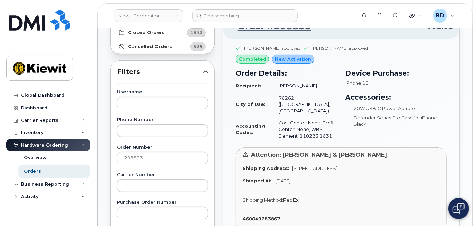
scroll to position [92, 0]
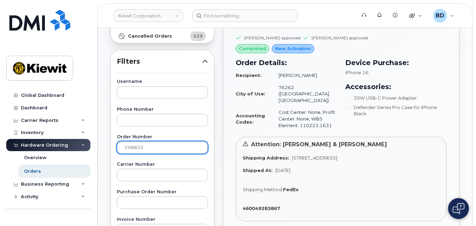
click at [98, 141] on div "Kiewit Corporation Support Alerts Knowledge Base Quicklinks Suspend / Cancel De…" at bounding box center [285, 200] width 374 height 531
paste input "912"
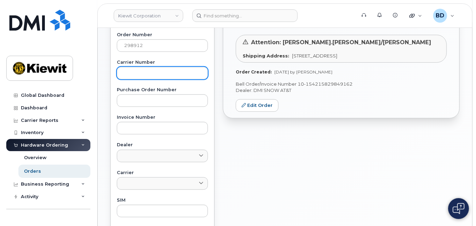
scroll to position [169, 0]
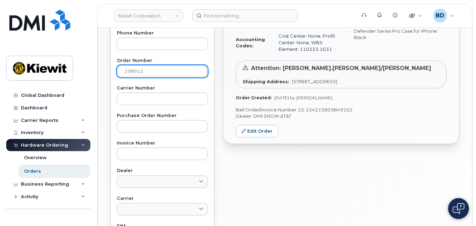
drag, startPoint x: 151, startPoint y: 68, endPoint x: -37, endPoint y: 68, distance: 187.0
click at [0, 68] on html "Kiewit Corporation Support Alerts Knowledge Base Quicklinks Suspend / Cancel De…" at bounding box center [238, 121] width 476 height 581
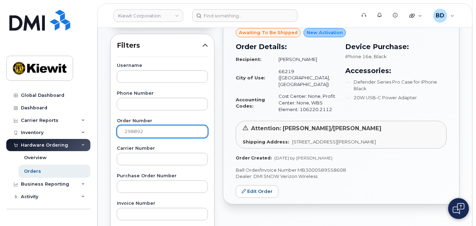
scroll to position [30, 0]
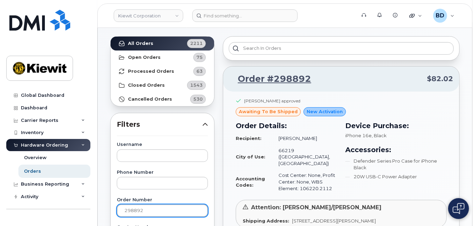
click at [144, 206] on input "298892" at bounding box center [162, 210] width 91 height 13
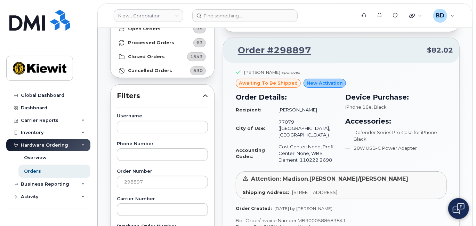
scroll to position [76, 0]
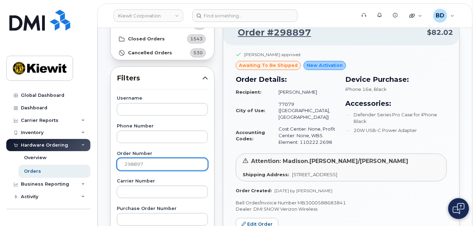
drag, startPoint x: 132, startPoint y: 164, endPoint x: 157, endPoint y: 159, distance: 25.8
click at [157, 159] on input "298897" at bounding box center [162, 164] width 91 height 13
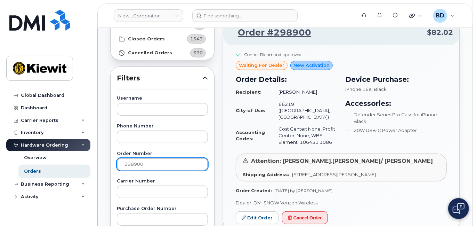
click at [125, 165] on input "298900" at bounding box center [162, 164] width 91 height 13
paste input "1"
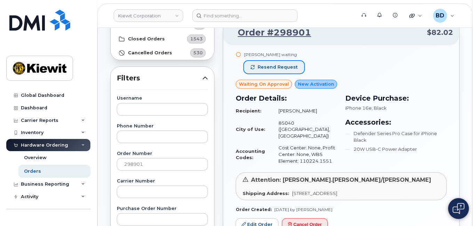
click at [269, 65] on span "Resend request" at bounding box center [278, 67] width 40 height 6
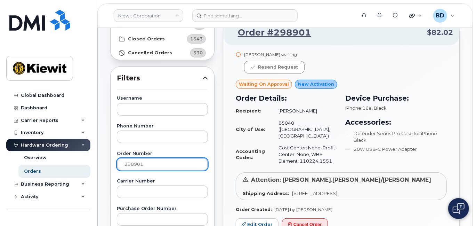
drag, startPoint x: 150, startPoint y: 160, endPoint x: 53, endPoint y: 164, distance: 97.1
click at [98, 164] on div "Kiewit Corporation Support Alerts Knowledge Base Quicklinks Suspend / Cancel De…" at bounding box center [285, 217] width 374 height 531
paste input "5"
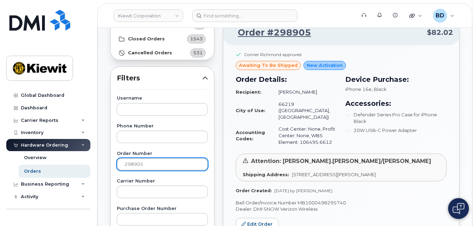
drag, startPoint x: 143, startPoint y: 163, endPoint x: 63, endPoint y: 169, distance: 80.5
click at [98, 169] on div "Kiewit Corporation Support Alerts Knowledge Base Quicklinks Suspend / Cancel De…" at bounding box center [285, 217] width 374 height 531
paste input "298909"
drag, startPoint x: 167, startPoint y: 159, endPoint x: 78, endPoint y: 162, distance: 89.7
click at [98, 162] on div "Kiewit Corporation Support Alerts Knowledge Base Quicklinks Suspend / Cancel De…" at bounding box center [285, 217] width 374 height 531
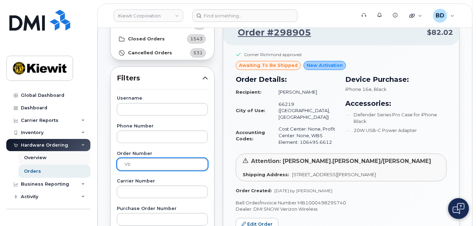
type input "v"
paste input "298909"
type input "298909"
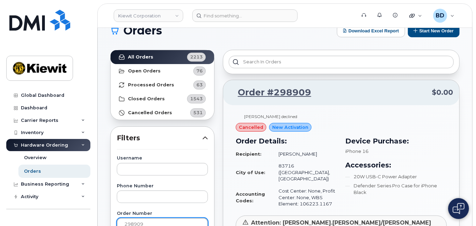
scroll to position [0, 0]
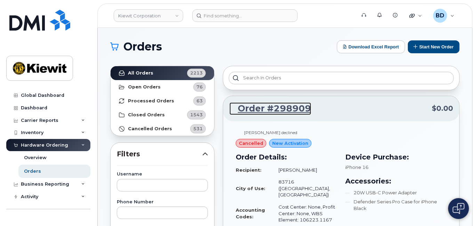
click at [284, 107] on link "Order #298909" at bounding box center [270, 108] width 82 height 13
click at [290, 106] on link "Order #298909" at bounding box center [270, 108] width 82 height 13
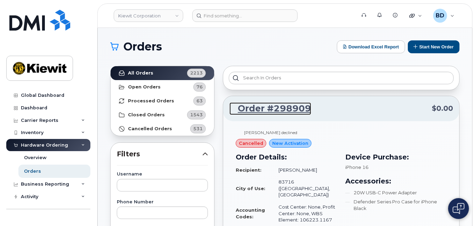
click at [290, 106] on link "Order #298909" at bounding box center [270, 108] width 82 height 13
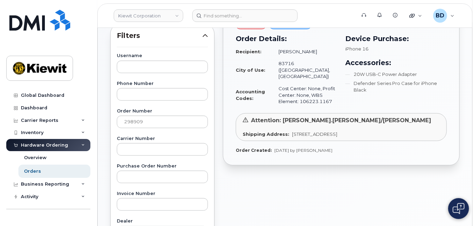
scroll to position [92, 0]
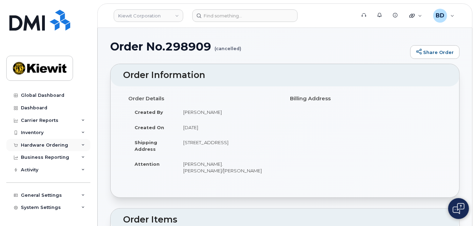
click at [52, 144] on div "Hardware Ordering" at bounding box center [44, 145] width 47 height 6
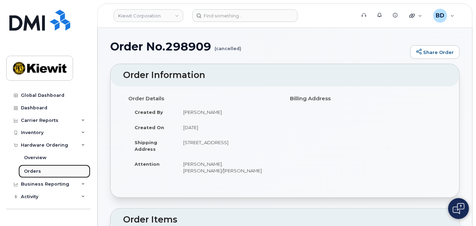
click at [37, 170] on div "Orders" at bounding box center [32, 171] width 17 height 6
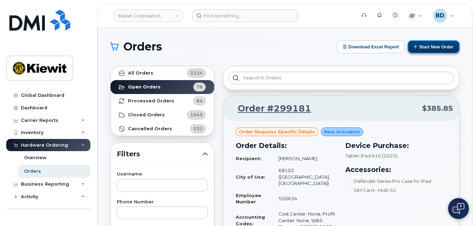
click at [435, 43] on button "Start New Order" at bounding box center [434, 46] width 52 height 13
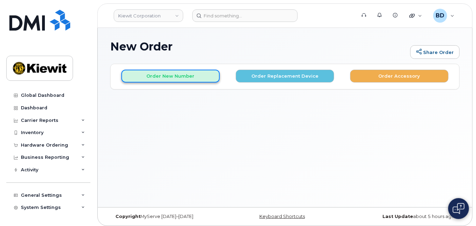
click at [152, 74] on button "Order New Number" at bounding box center [170, 76] width 98 height 13
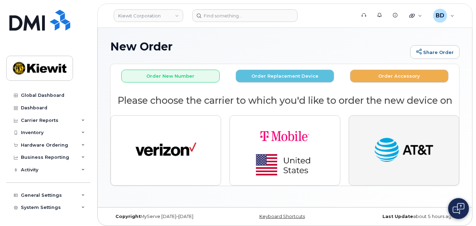
click at [418, 156] on img "button" at bounding box center [403, 150] width 61 height 31
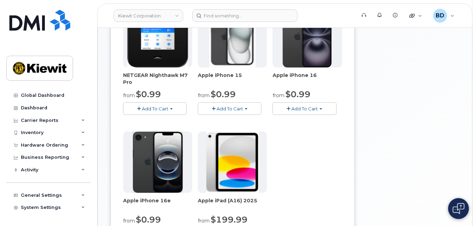
scroll to position [139, 0]
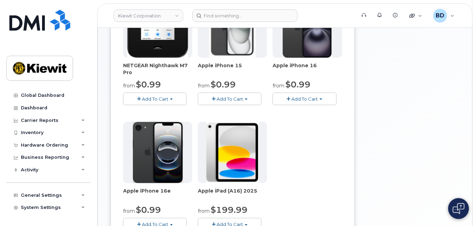
click at [227, 96] on span "Add To Cart" at bounding box center [230, 99] width 26 height 6
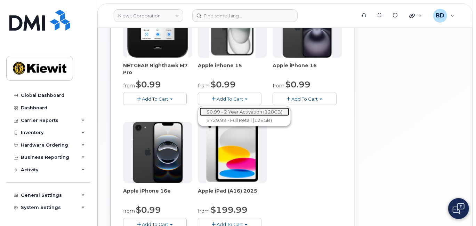
click at [227, 110] on link "$0.99 - 2 Year Activation (128GB)" at bounding box center [245, 111] width 90 height 9
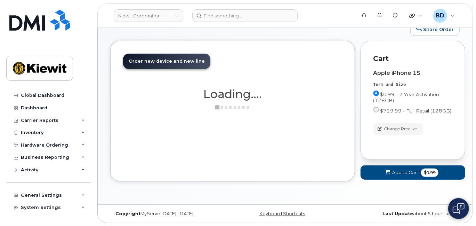
scroll to position [102, 0]
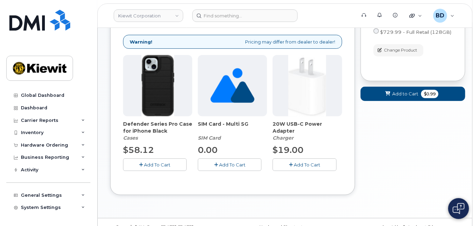
click at [148, 162] on span "Add To Cart" at bounding box center [157, 165] width 26 height 6
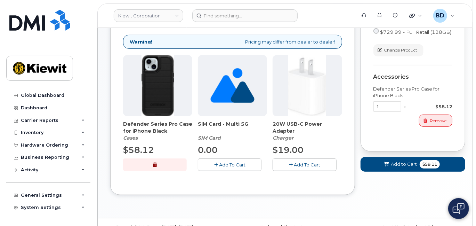
click at [306, 164] on span "Add To Cart" at bounding box center [307, 165] width 26 height 6
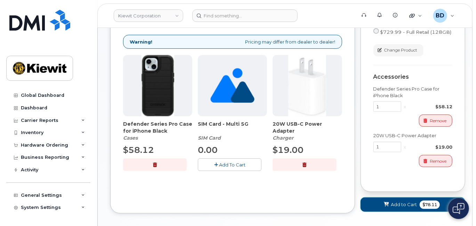
click at [398, 202] on span "Add to Cart" at bounding box center [404, 204] width 26 height 7
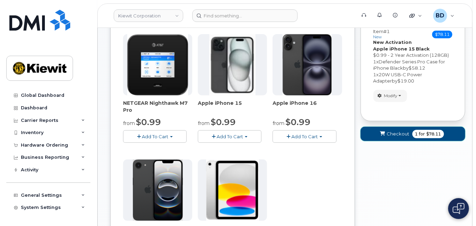
click at [393, 130] on span "Checkout" at bounding box center [398, 133] width 23 height 7
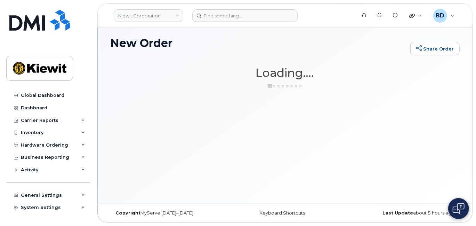
scroll to position [3, 0]
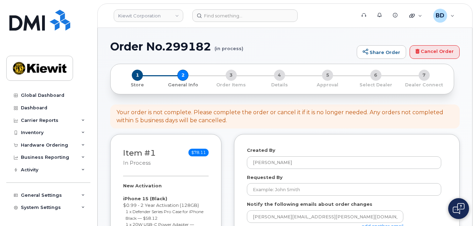
select select
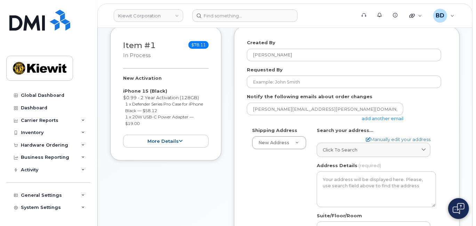
scroll to position [92, 0]
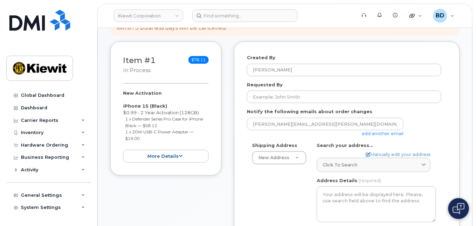
click at [389, 131] on link "add another email" at bounding box center [383, 133] width 42 height 6
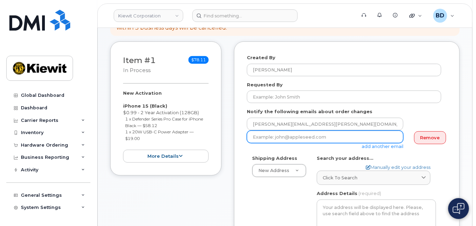
click at [249, 134] on input "email" at bounding box center [325, 136] width 156 height 13
paste input "[EMAIL_ADDRESS][PERSON_NAME][PERSON_NAME][DOMAIN_NAME]"
type input "[EMAIL_ADDRESS][PERSON_NAME][PERSON_NAME][DOMAIN_NAME]"
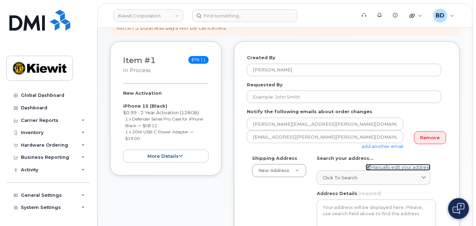
click at [379, 164] on link "Manually edit your address" at bounding box center [398, 167] width 65 height 7
select select
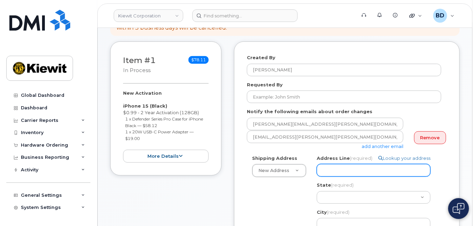
click at [337, 169] on input "Address Line (required)" at bounding box center [374, 170] width 114 height 13
paste input "[PERSON_NAME]/The UPS Store [STREET_ADDRESS]"
select select
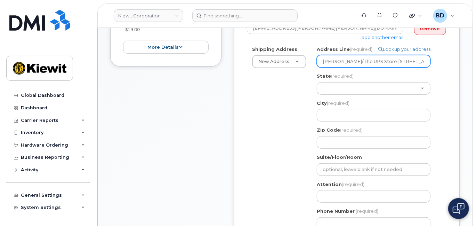
scroll to position [232, 0]
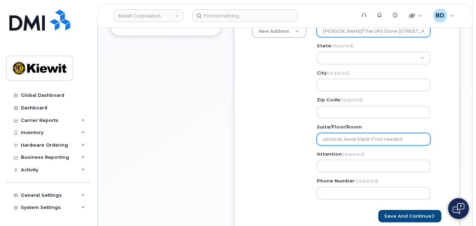
type input "[PERSON_NAME]/The UPS Store [STREET_ADDRESS]"
click at [329, 138] on input "Suite/Floor/Room" at bounding box center [374, 139] width 114 height 13
select select
type input "B"
select select
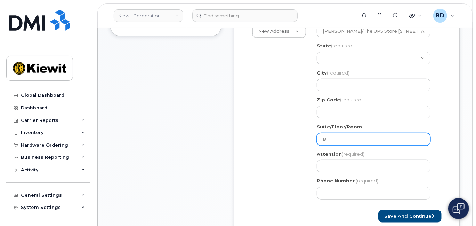
type input "Bo"
select select
type input "Box"
select select
type input "Box 3"
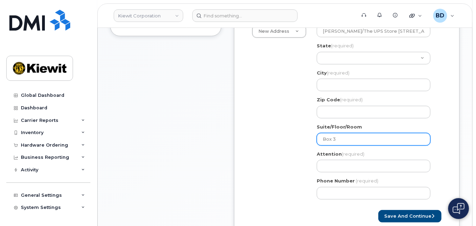
select select
type input "Box 38"
select select
type input "Box 381"
select select
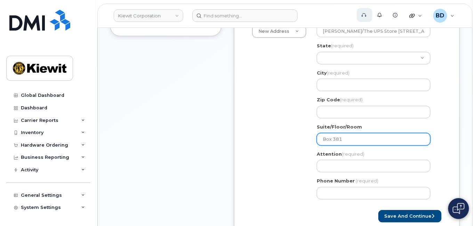
type input "Box 38"
select select
type input "Box 381"
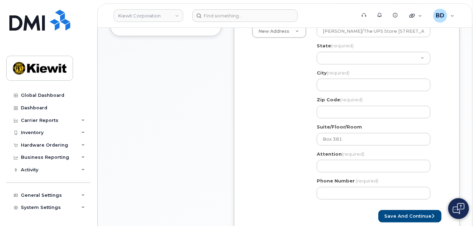
click at [281, 58] on div "Shipping Address New Address New Address [STREET_ADDRESS] Trainstation Circl [G…" at bounding box center [344, 110] width 194 height 189
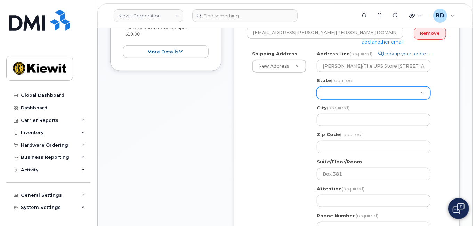
scroll to position [185, 0]
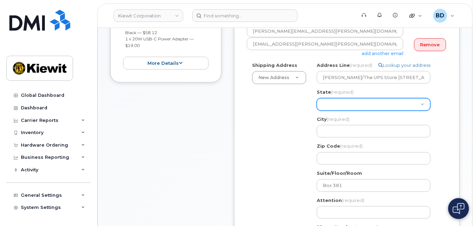
click at [332, 102] on select "[US_STATE] [US_STATE] [US_STATE] [US_STATE] [US_STATE] [US_STATE] [US_STATE] [U…" at bounding box center [374, 104] width 114 height 13
select select "ID"
click at [333, 104] on select "[US_STATE] [US_STATE] [US_STATE] [US_STATE] [US_STATE] [US_STATE] [US_STATE] [U…" at bounding box center [374, 104] width 114 height 13
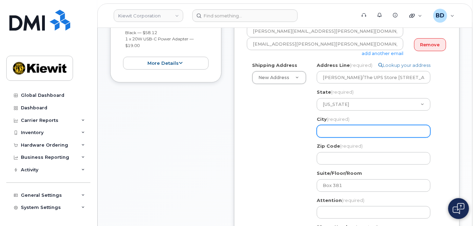
click at [327, 133] on input "City (required)" at bounding box center [374, 131] width 114 height 13
select select
type input "b"
select select
type input "bo"
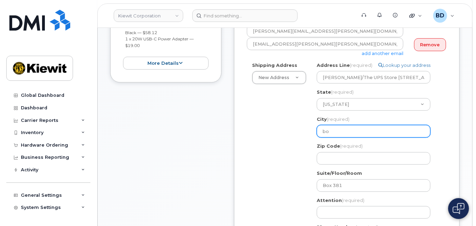
select select
type input "boi"
select select
type input "bois"
select select
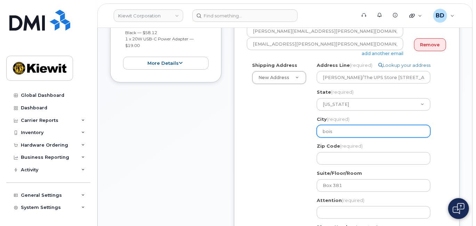
type input "boise"
drag, startPoint x: 337, startPoint y: 131, endPoint x: 269, endPoint y: 124, distance: 68.1
click at [269, 124] on div "Shipping Address New Address New Address [STREET_ADDRESS] Trainstation Circl [G…" at bounding box center [344, 156] width 194 height 189
select select
type input "B"
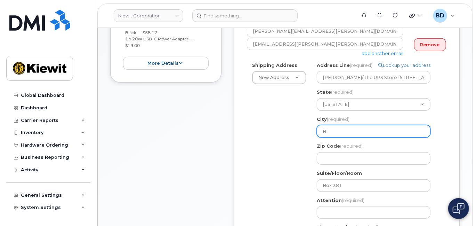
select select
type input "Bo"
select select
type input "Boi"
select select
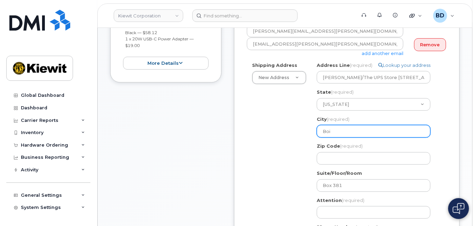
type input "Bois"
select select
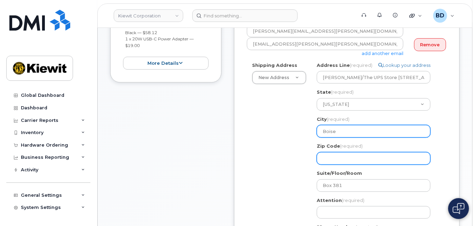
type input "Boise"
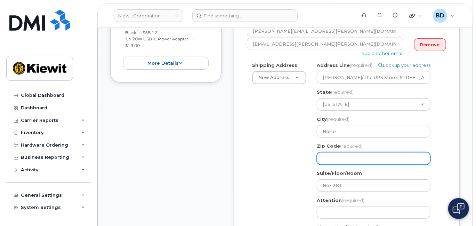
click at [321, 161] on input "Zip Code (required)" at bounding box center [374, 158] width 114 height 13
select select
type input "8"
select select
type input "83"
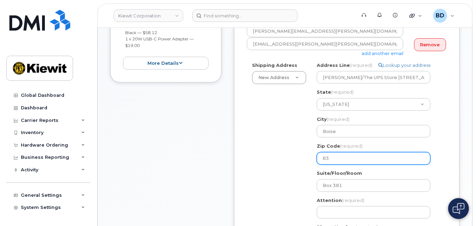
select select
type input "837"
select select
type input "8371"
select select
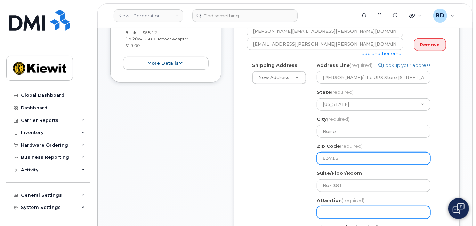
type input "83716"
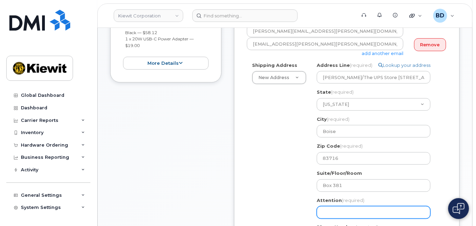
click at [331, 208] on input "Attention (required)" at bounding box center [374, 212] width 114 height 13
select select
type input "L"
select select
type input "La"
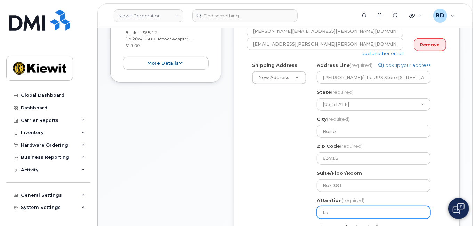
select select
type input "[PERSON_NAME]"
select select
type input "Laur"
select select
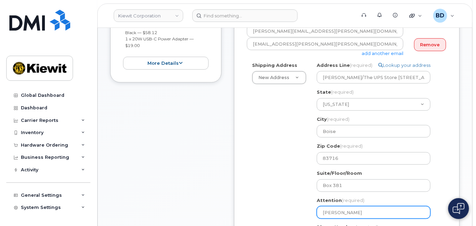
type input "[PERSON_NAME]"
select select
type input "Laura P"
select select
type input "Laura Pr"
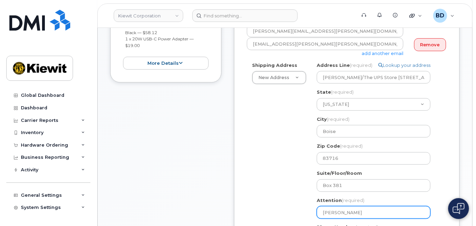
select select
type input "Laura Pro"
select select
type input "Laura Prou"
select select
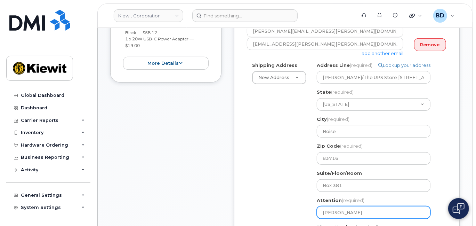
type input "Laura Proud"
select select
type input "Laura Proudf"
select select
type input "Laura Proudfo"
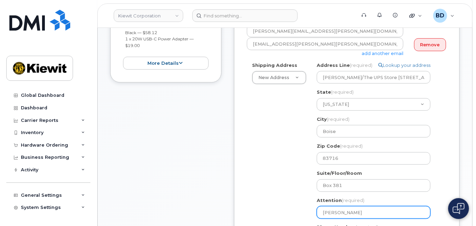
select select
type input "Laura Proudfoo"
select select
type input "Laura Proudfoot"
select select
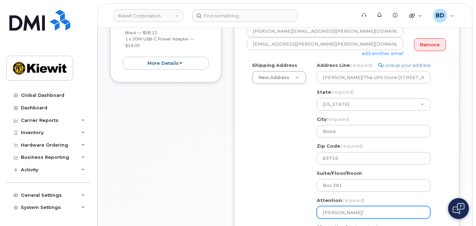
click at [366, 211] on input "Laura Proudfoot/" at bounding box center [374, 212] width 114 height 13
type input "Laura Proudfoot/"
select select
type input "Laura Proudfoot/ E"
select select
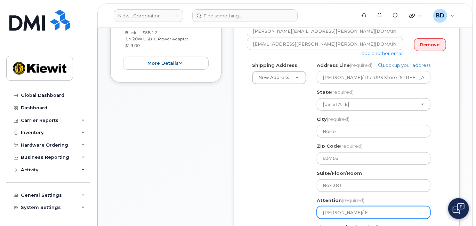
type input "Laura Proudfoot/ Ed"
select select
type input "Laura Proudfoot/ Edd"
select select
type input "Laura Proudfoot/ Eddi"
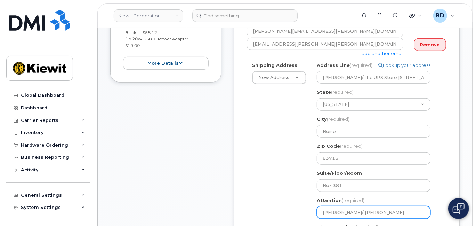
select select
type input "Laura Proudfoot/ Eddie"
select select
type input "Laura Proudfoot/ Eddie L"
select select
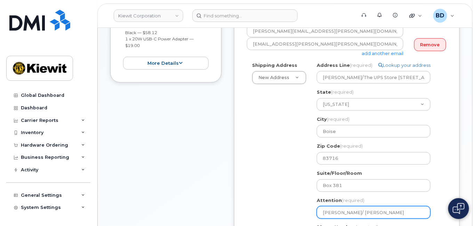
type input "Laura Proudfoot/ Eddie Lo"
select select
type input "Laura Proudfoot/ Eddie Lob"
select select
type input "Laura Proudfoot/ Eddie Lobo"
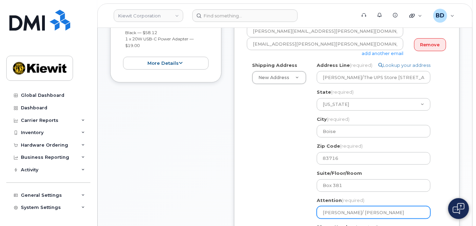
select select
drag, startPoint x: 361, startPoint y: 212, endPoint x: 402, endPoint y: 209, distance: 41.5
click at [402, 209] on input "[PERSON_NAME]/ [PERSON_NAME]" at bounding box center [374, 212] width 114 height 13
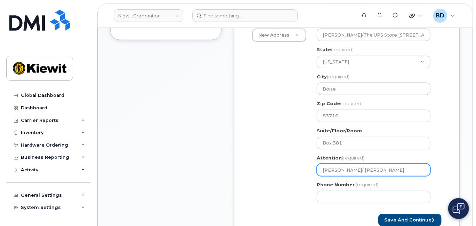
scroll to position [278, 0]
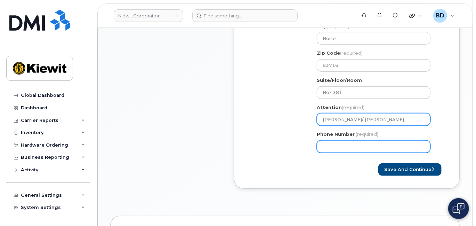
type input "[PERSON_NAME]/ [PERSON_NAME]"
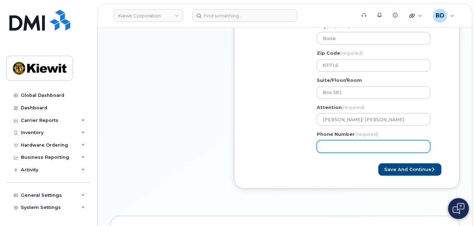
click at [338, 146] on input "Phone Number" at bounding box center [374, 146] width 114 height 13
type input "8777727707"
select select
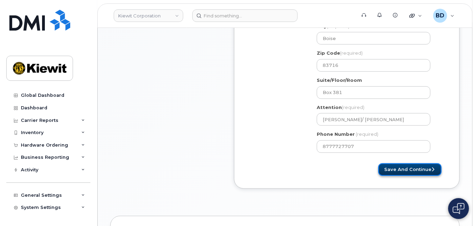
click at [415, 167] on button "Save and Continue" at bounding box center [409, 169] width 63 height 13
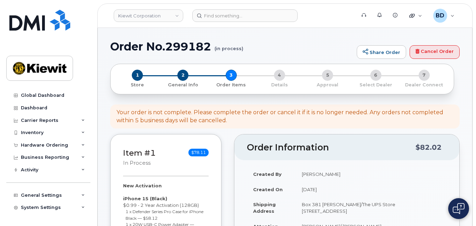
select select
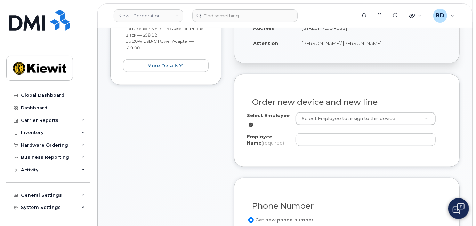
scroll to position [185, 0]
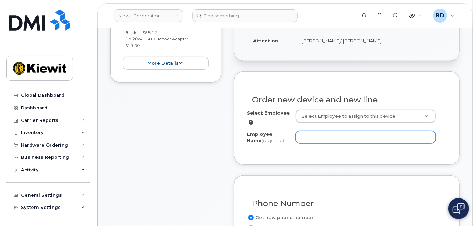
click at [313, 133] on input "Employee Name (required)" at bounding box center [366, 137] width 140 height 13
paste input "[PERSON_NAME]"
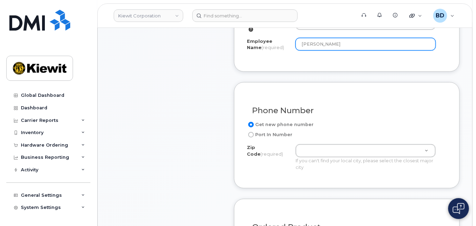
scroll to position [324, 0]
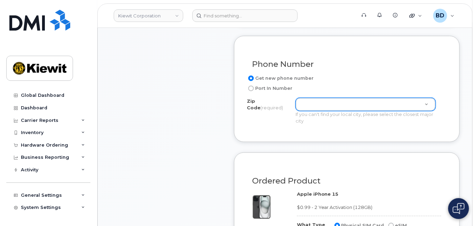
type input "[PERSON_NAME]"
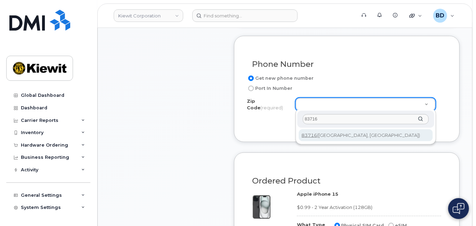
type input "83716"
type input "83716 ([GEOGRAPHIC_DATA], [GEOGRAPHIC_DATA])"
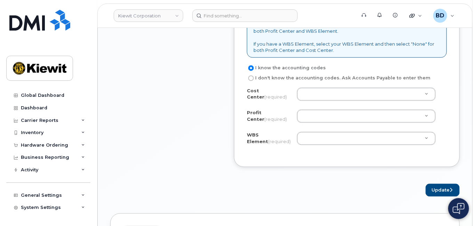
scroll to position [649, 0]
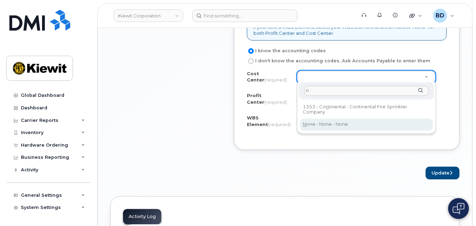
type input "n"
type input "None"
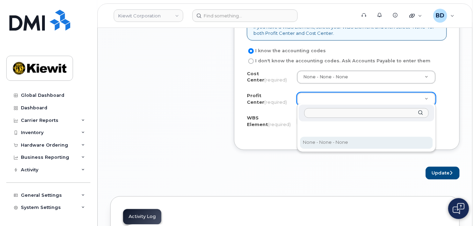
select select "None"
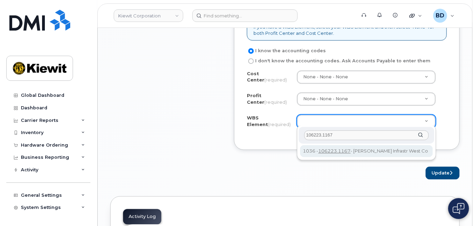
type input "106223.1167"
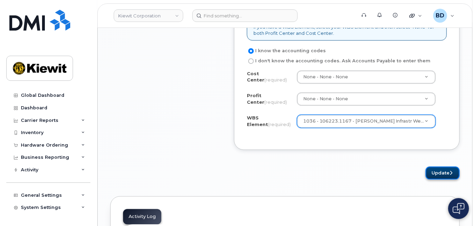
click at [439, 168] on button "Update" at bounding box center [443, 172] width 34 height 13
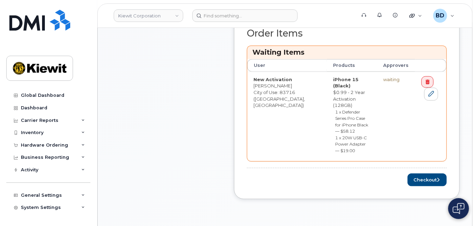
scroll to position [278, 0]
click at [424, 172] on button "Checkout" at bounding box center [426, 178] width 39 height 13
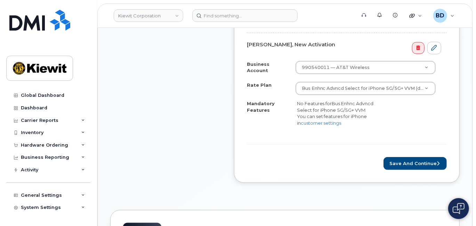
scroll to position [232, 0]
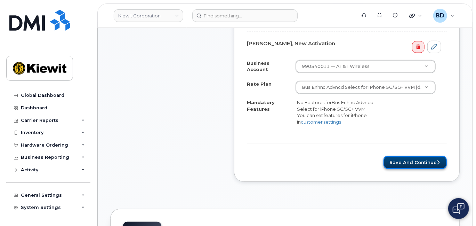
click at [403, 165] on button "Save and Continue" at bounding box center [414, 162] width 63 height 13
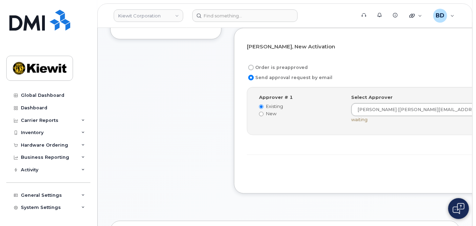
scroll to position [232, 0]
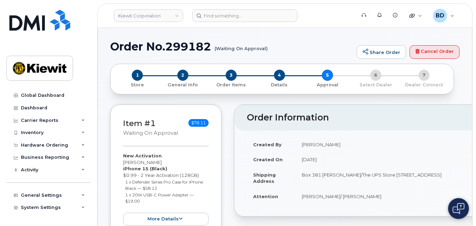
click at [182, 40] on h1 "Order No.299182 (Waiting On Approval)" at bounding box center [231, 46] width 243 height 12
click at [182, 41] on h1 "Order No.299182 (Waiting On Approval)" at bounding box center [231, 46] width 243 height 12
copy h1 "299182"
click at [48, 142] on div "Hardware Ordering" at bounding box center [44, 145] width 47 height 6
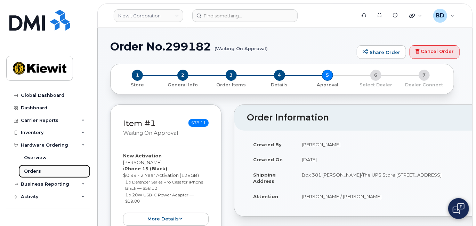
click at [41, 171] on link "Orders" at bounding box center [54, 170] width 72 height 13
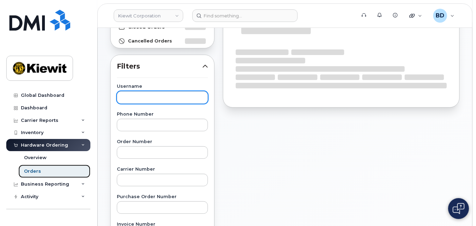
scroll to position [92, 0]
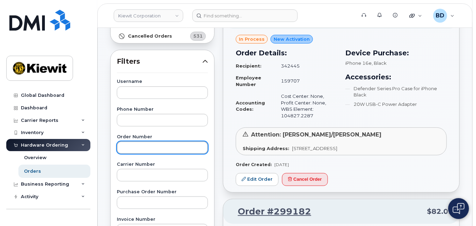
click at [131, 146] on input "text" at bounding box center [162, 147] width 91 height 13
paste input "298910"
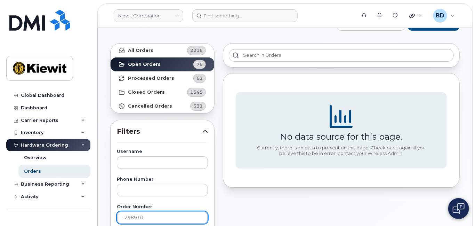
scroll to position [0, 0]
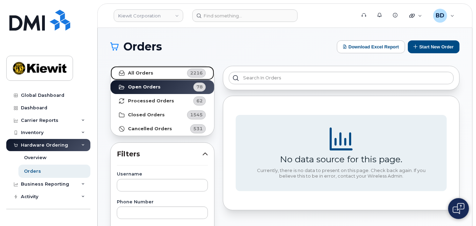
click at [143, 74] on strong "All Orders" at bounding box center [140, 73] width 25 height 6
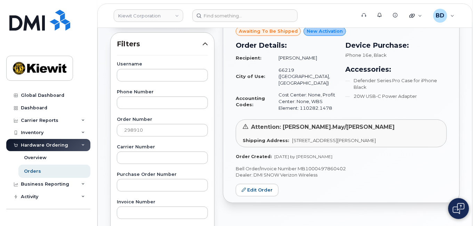
scroll to position [139, 0]
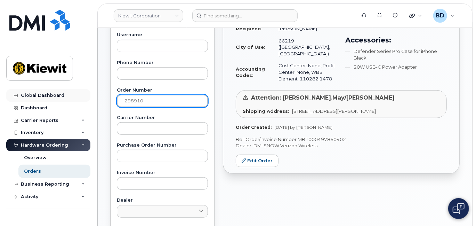
drag, startPoint x: 84, startPoint y: 101, endPoint x: 42, endPoint y: 101, distance: 42.1
click at [98, 101] on div "[PERSON_NAME] Corporation Support Alerts Knowledge Base Quicklinks Suspend / Ca…" at bounding box center [285, 154] width 374 height 531
paste input "7"
type input "298917"
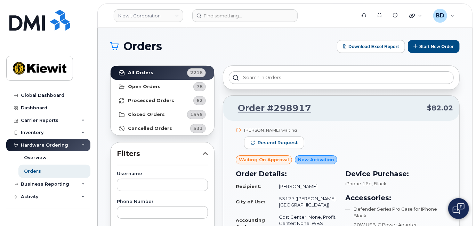
scroll to position [0, 0]
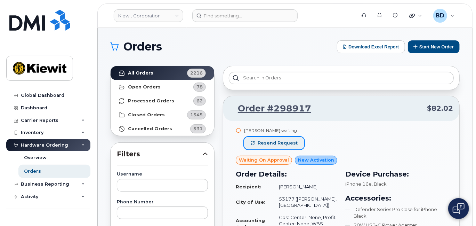
click at [272, 143] on span "Resend request" at bounding box center [278, 143] width 40 height 6
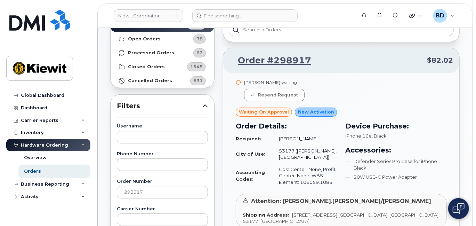
scroll to position [92, 0]
